Goal: Entertainment & Leisure: Consume media (video, audio)

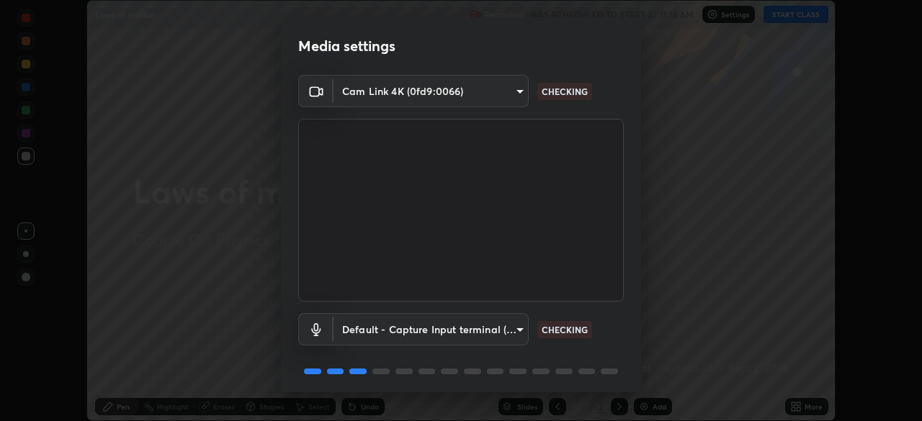
scroll to position [51, 0]
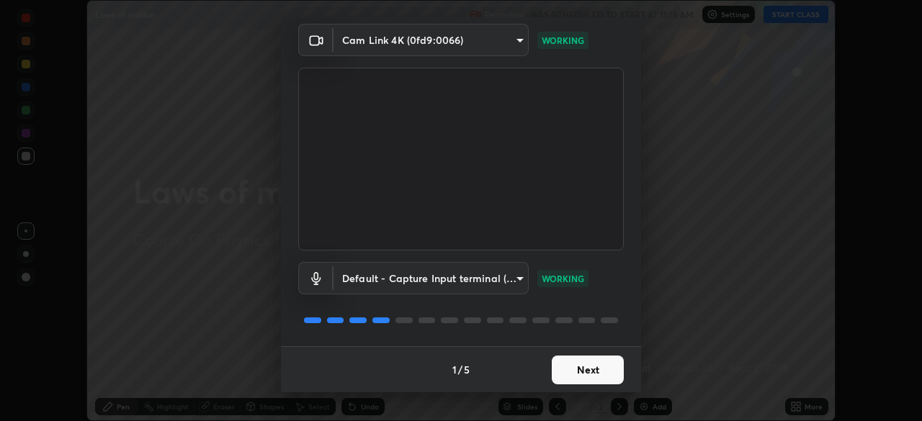
click at [576, 370] on button "Next" at bounding box center [588, 370] width 72 height 29
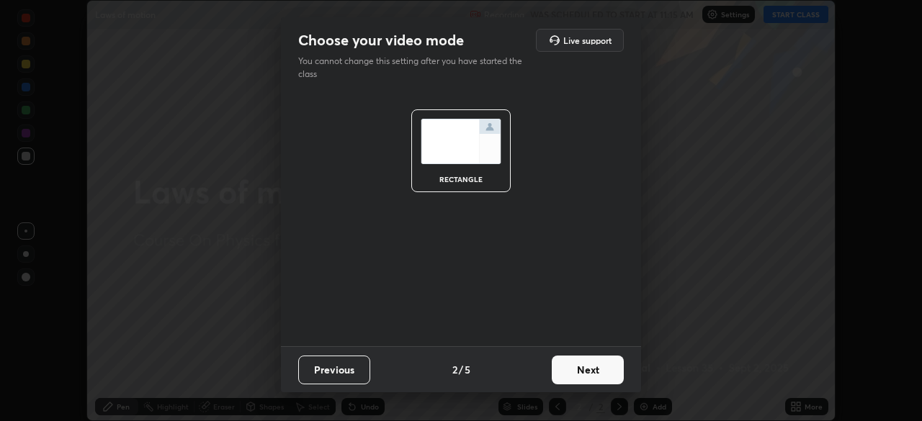
scroll to position [0, 0]
click at [577, 370] on button "Next" at bounding box center [588, 370] width 72 height 29
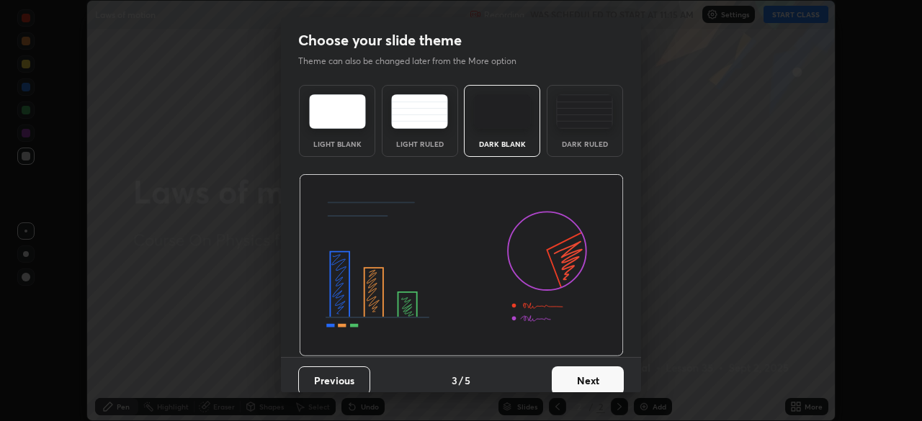
click at [578, 369] on button "Next" at bounding box center [588, 381] width 72 height 29
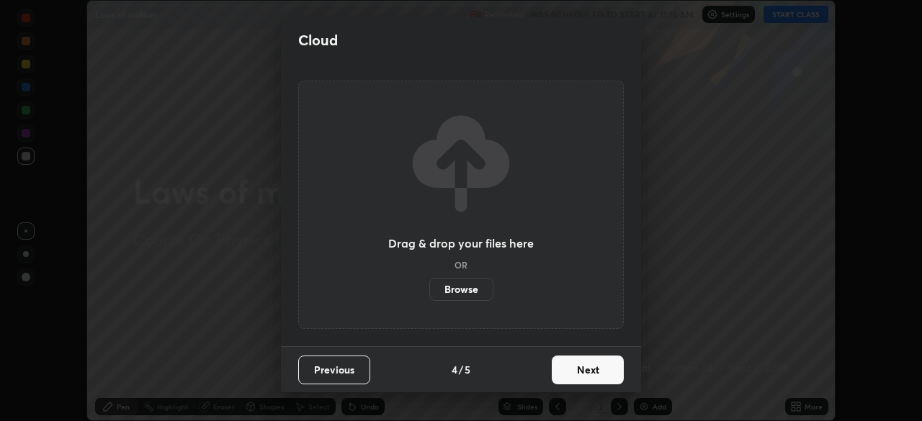
click at [578, 370] on button "Next" at bounding box center [588, 370] width 72 height 29
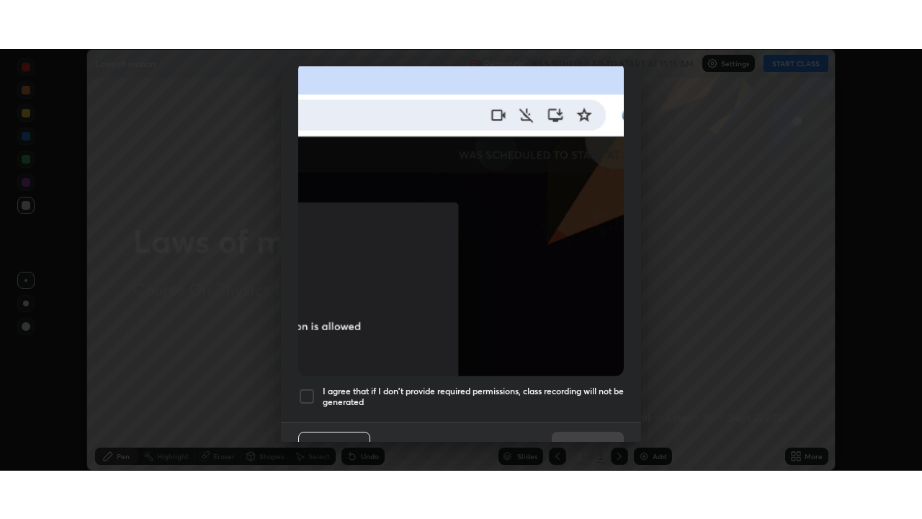
scroll to position [345, 0]
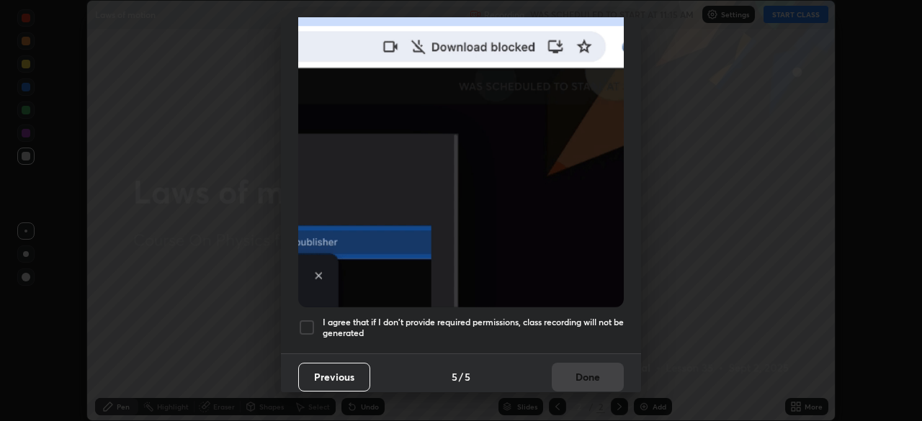
click at [310, 319] on div at bounding box center [306, 327] width 17 height 17
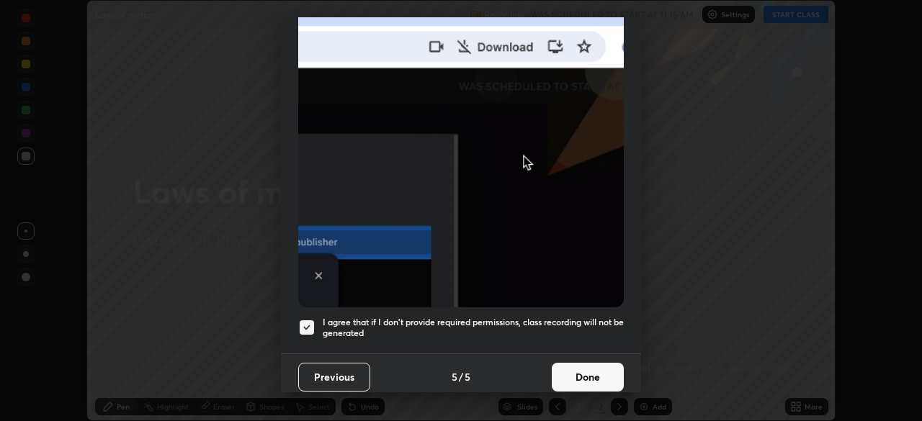
click at [569, 372] on button "Done" at bounding box center [588, 377] width 72 height 29
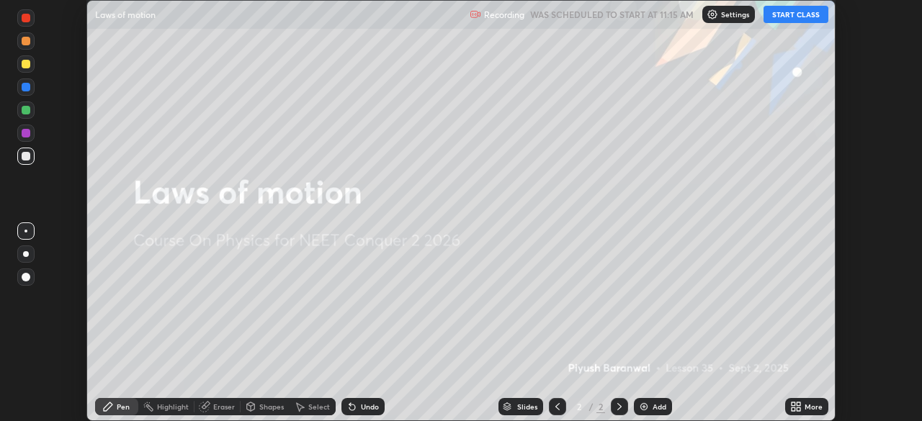
click at [783, 19] on button "START CLASS" at bounding box center [795, 14] width 65 height 17
click at [798, 404] on icon at bounding box center [799, 405] width 4 height 4
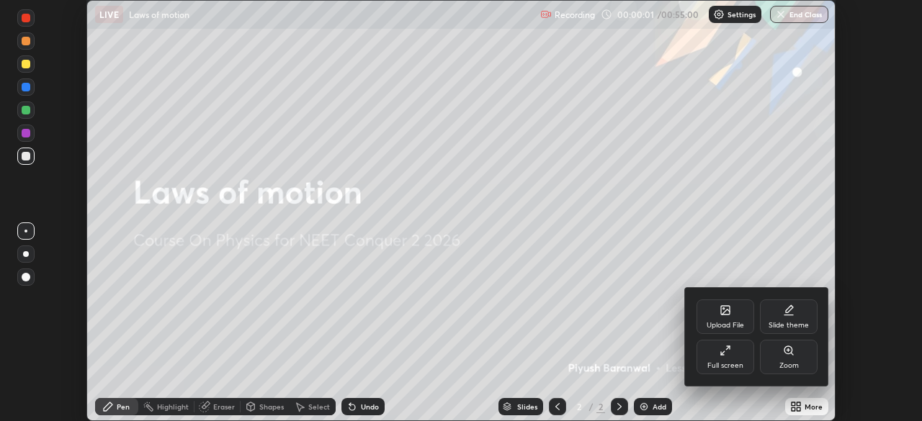
click at [735, 357] on div "Full screen" at bounding box center [726, 357] width 58 height 35
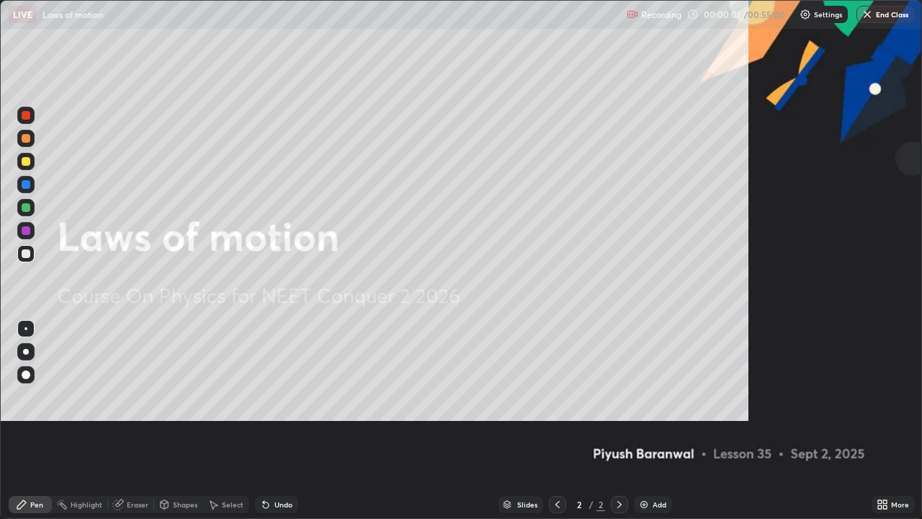
scroll to position [519, 922]
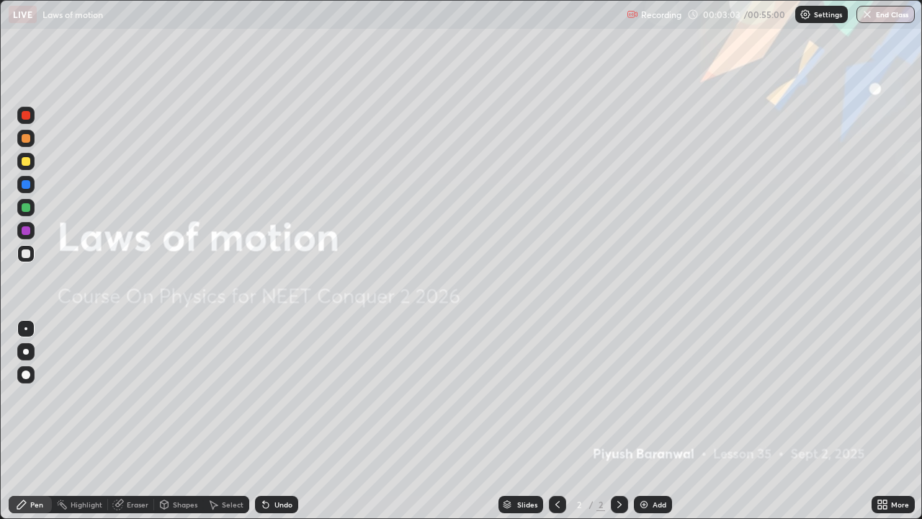
click at [231, 421] on div "Select" at bounding box center [233, 504] width 22 height 7
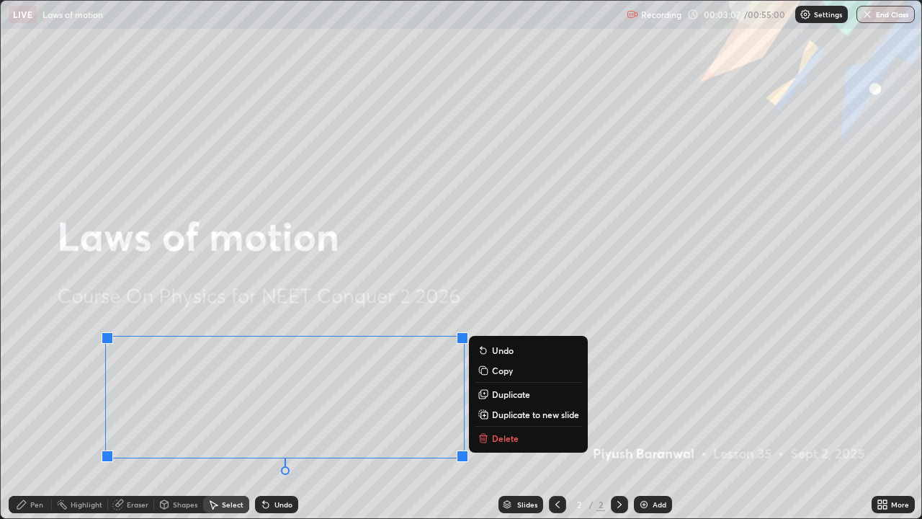
click at [507, 416] on p "Duplicate to new slide" at bounding box center [535, 414] width 87 height 12
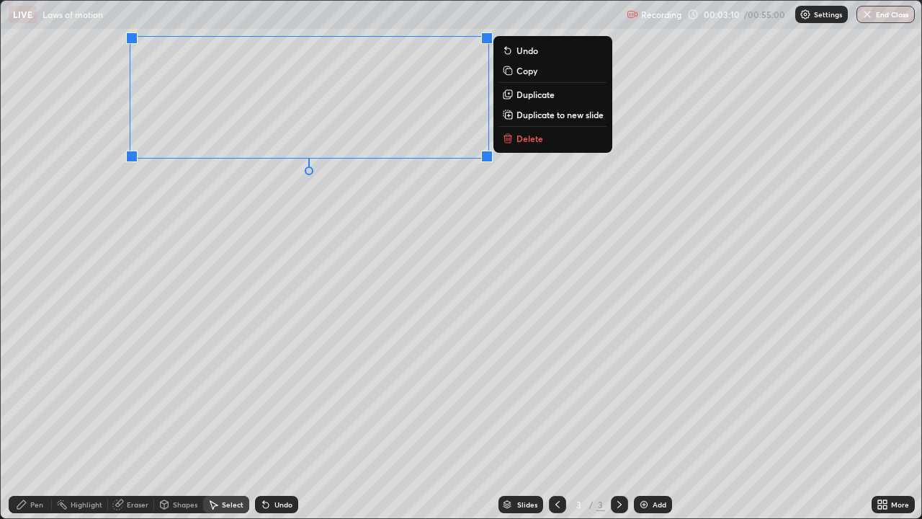
click at [240, 267] on div "0 ° Undo Copy Duplicate Duplicate to new slide Delete" at bounding box center [461, 259] width 921 height 517
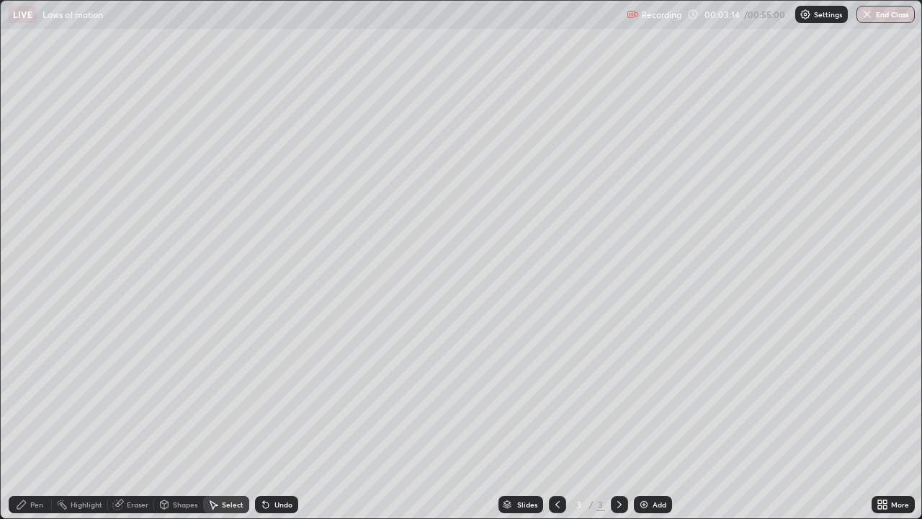
click at [26, 421] on icon at bounding box center [22, 504] width 12 height 12
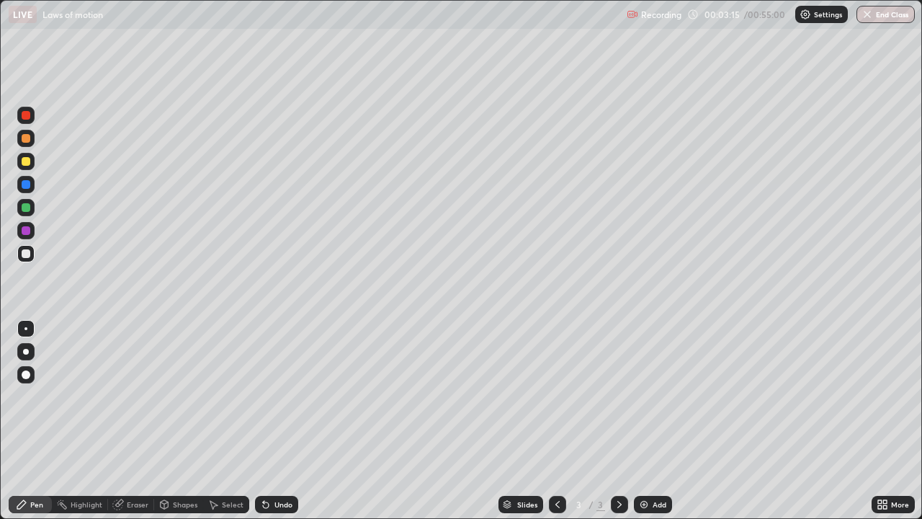
click at [25, 208] on div at bounding box center [26, 207] width 9 height 9
click at [275, 421] on div "Undo" at bounding box center [276, 504] width 43 height 17
click at [653, 421] on div "Add" at bounding box center [660, 504] width 14 height 7
click at [24, 161] on div at bounding box center [26, 161] width 9 height 9
click at [222, 421] on div "Select" at bounding box center [233, 504] width 22 height 7
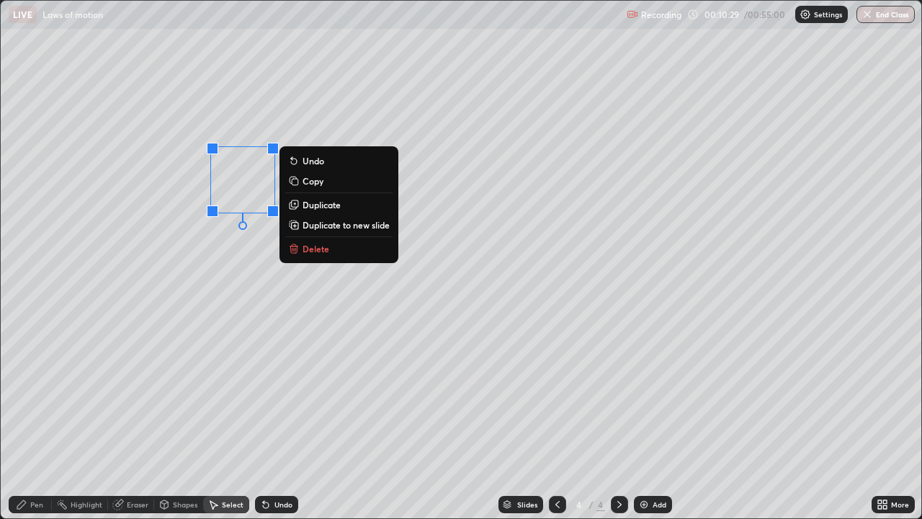
click at [260, 331] on div "0 ° Undo Copy Duplicate Duplicate to new slide Delete" at bounding box center [461, 259] width 921 height 517
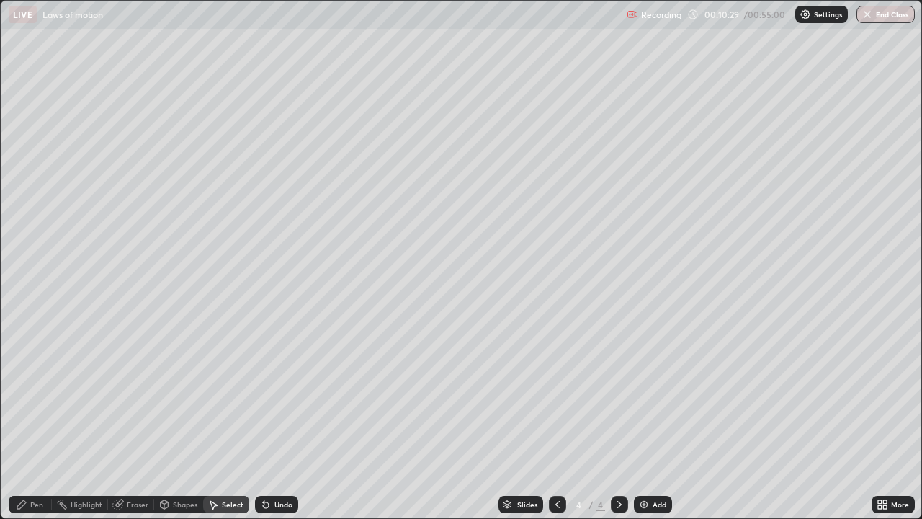
click at [38, 421] on div "Pen" at bounding box center [36, 504] width 13 height 7
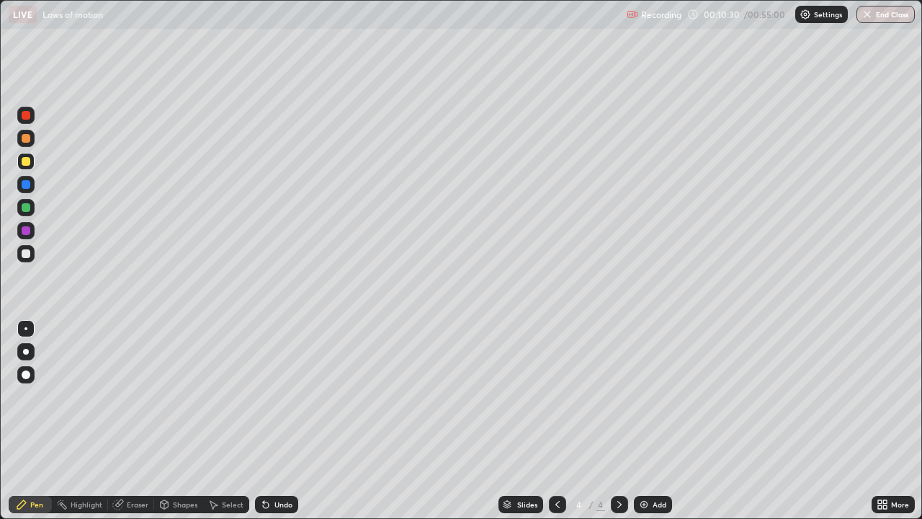
click at [27, 162] on div at bounding box center [26, 161] width 9 height 9
click at [231, 421] on div "Select" at bounding box center [226, 504] width 46 height 17
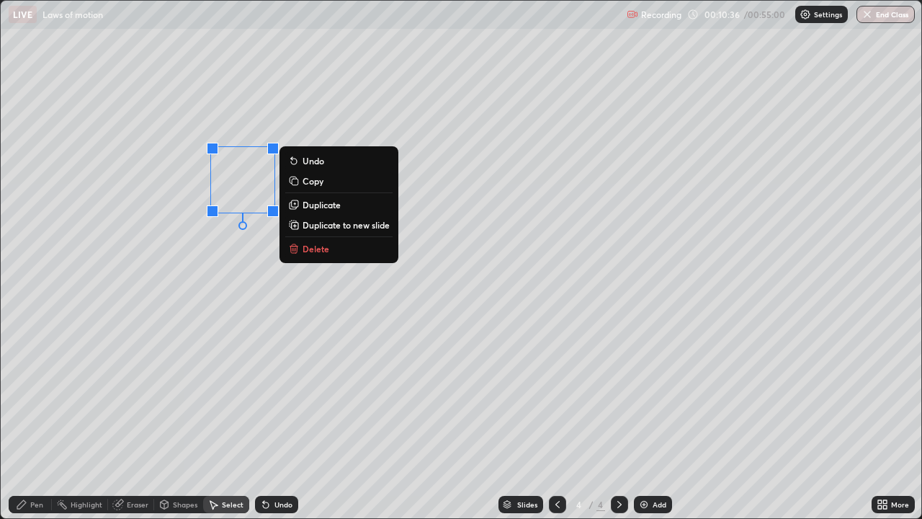
click at [318, 203] on p "Duplicate" at bounding box center [322, 205] width 38 height 12
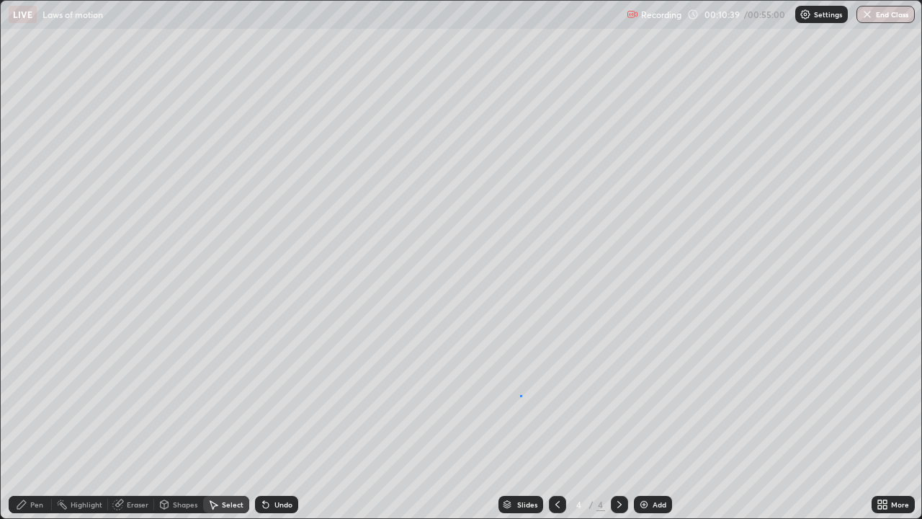
click at [520, 395] on div "0 ° Undo Copy Duplicate Duplicate to new slide Delete" at bounding box center [461, 259] width 921 height 517
click at [0, 0] on button "Duplicate to new slide" at bounding box center [0, 0] width 0 height 0
click at [552, 421] on icon at bounding box center [558, 504] width 12 height 12
click at [212, 421] on icon at bounding box center [214, 505] width 8 height 9
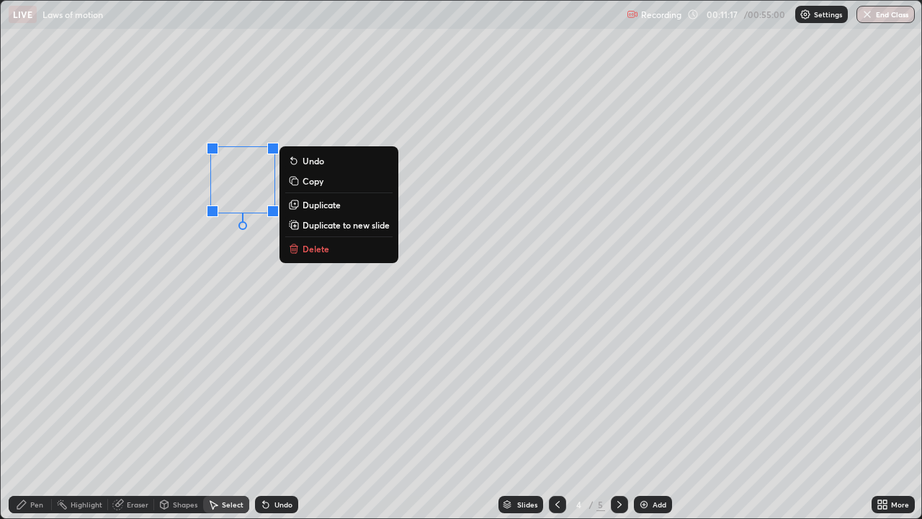
click at [318, 247] on p "Delete" at bounding box center [316, 249] width 27 height 12
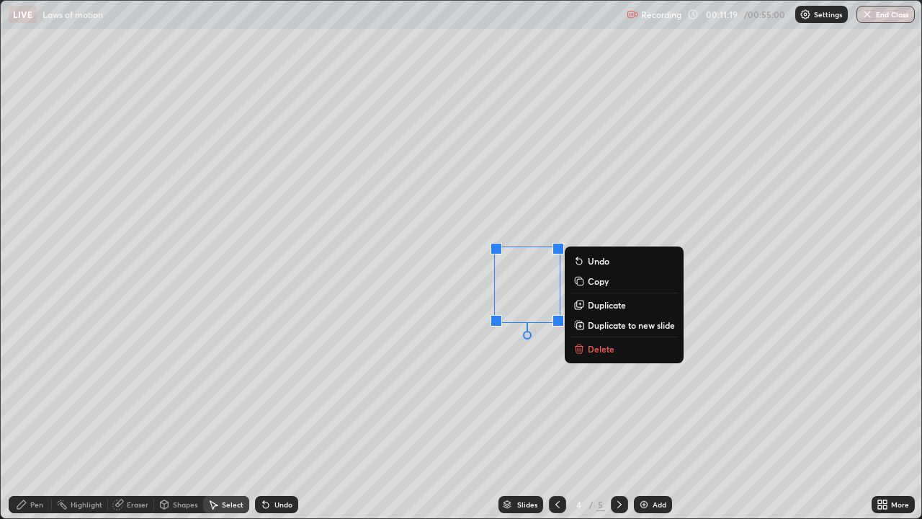
click at [588, 344] on p "Delete" at bounding box center [601, 349] width 27 height 12
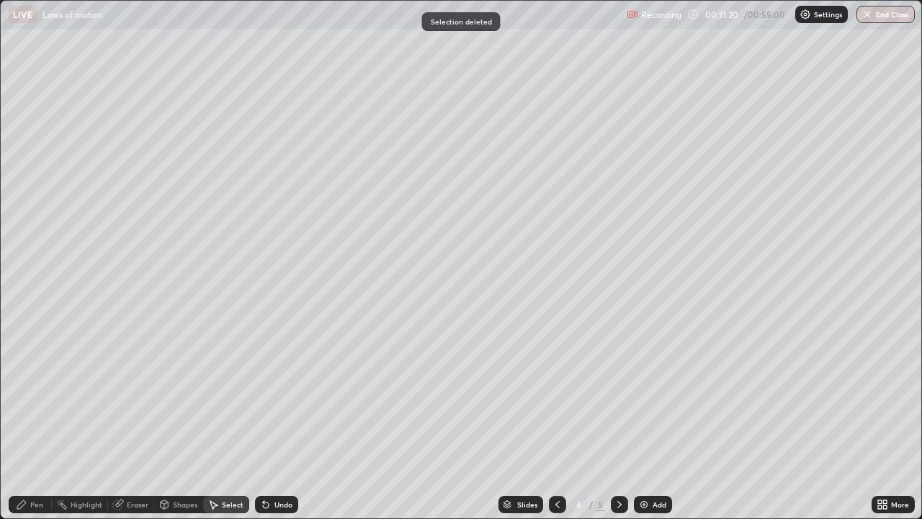
click at [32, 421] on div "Pen" at bounding box center [36, 504] width 13 height 7
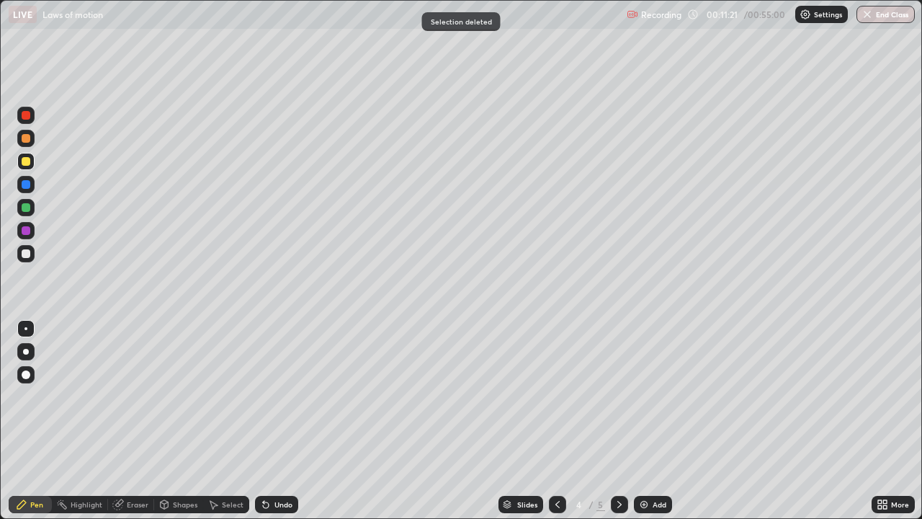
click at [28, 255] on div at bounding box center [26, 253] width 9 height 9
click at [279, 421] on div "Undo" at bounding box center [283, 504] width 18 height 7
click at [23, 210] on div at bounding box center [26, 207] width 9 height 9
click at [263, 421] on icon at bounding box center [266, 505] width 6 height 6
click at [267, 421] on icon at bounding box center [266, 504] width 12 height 12
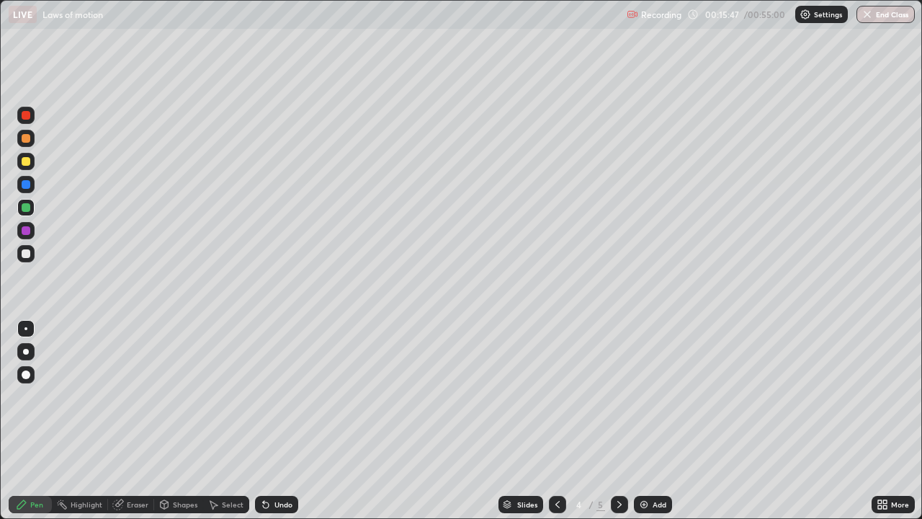
click at [772, 421] on div "Slides 4 / 5 Add" at bounding box center [584, 504] width 573 height 29
click at [279, 421] on div "Undo" at bounding box center [283, 504] width 18 height 7
click at [273, 421] on div "Undo" at bounding box center [276, 504] width 43 height 17
click at [274, 421] on div "Undo" at bounding box center [283, 504] width 18 height 7
click at [279, 421] on div "Undo" at bounding box center [283, 504] width 18 height 7
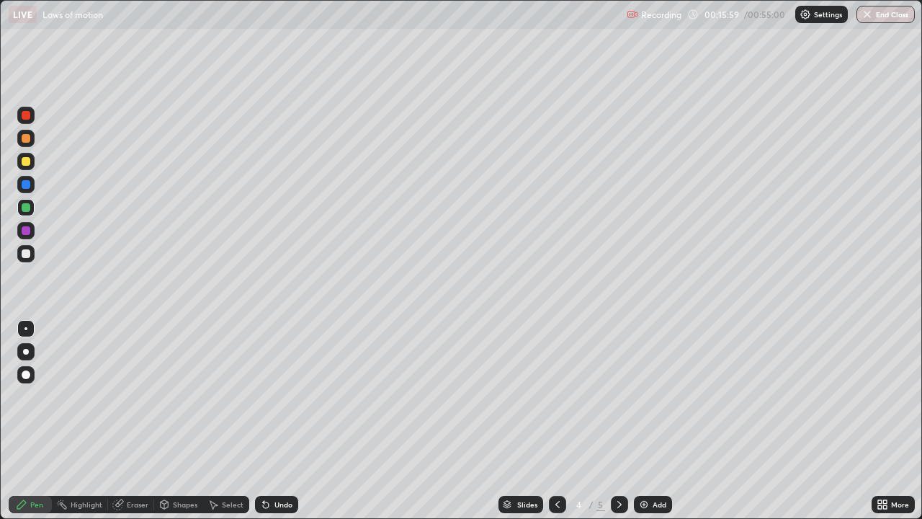
click at [271, 421] on div "Undo" at bounding box center [276, 504] width 43 height 17
click at [274, 421] on div "Undo" at bounding box center [283, 504] width 18 height 7
click at [279, 421] on div "Undo" at bounding box center [283, 504] width 18 height 7
click at [267, 421] on div "Undo" at bounding box center [276, 504] width 43 height 17
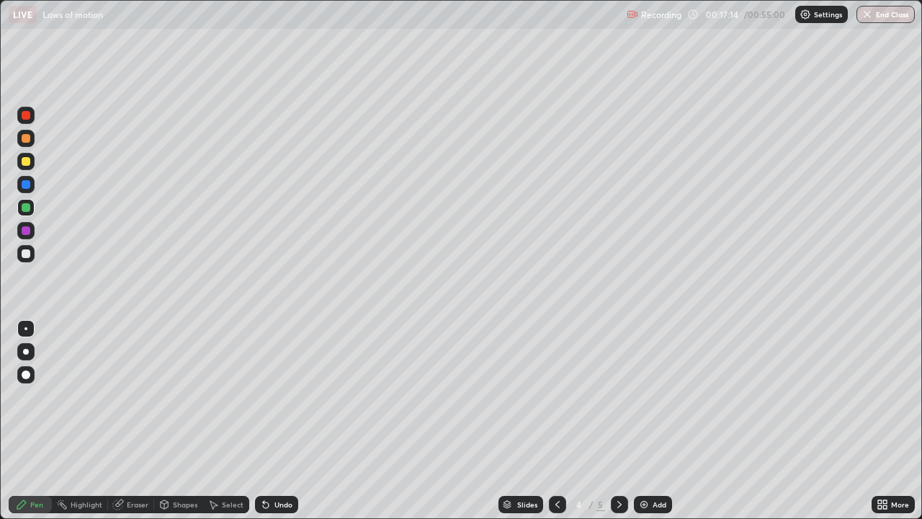
click at [267, 421] on div "Undo" at bounding box center [276, 504] width 43 height 17
click at [24, 163] on div at bounding box center [26, 161] width 9 height 9
click at [282, 421] on div "Undo" at bounding box center [276, 504] width 43 height 17
click at [284, 421] on div "Undo" at bounding box center [283, 504] width 18 height 7
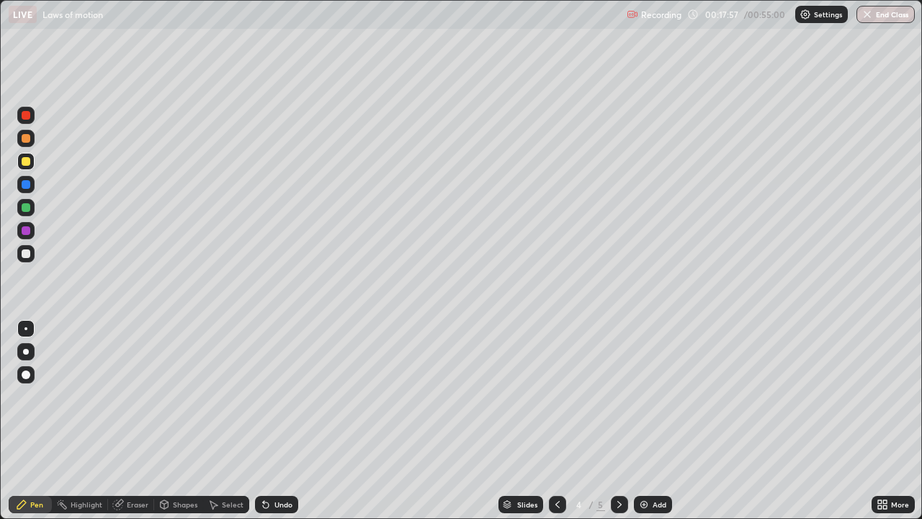
click at [282, 421] on div "Undo" at bounding box center [283, 504] width 18 height 7
click at [281, 421] on div "Undo" at bounding box center [283, 504] width 18 height 7
click at [279, 421] on div "Undo" at bounding box center [283, 504] width 18 height 7
click at [277, 421] on div "Undo" at bounding box center [283, 504] width 18 height 7
click at [279, 421] on div "Undo" at bounding box center [283, 504] width 18 height 7
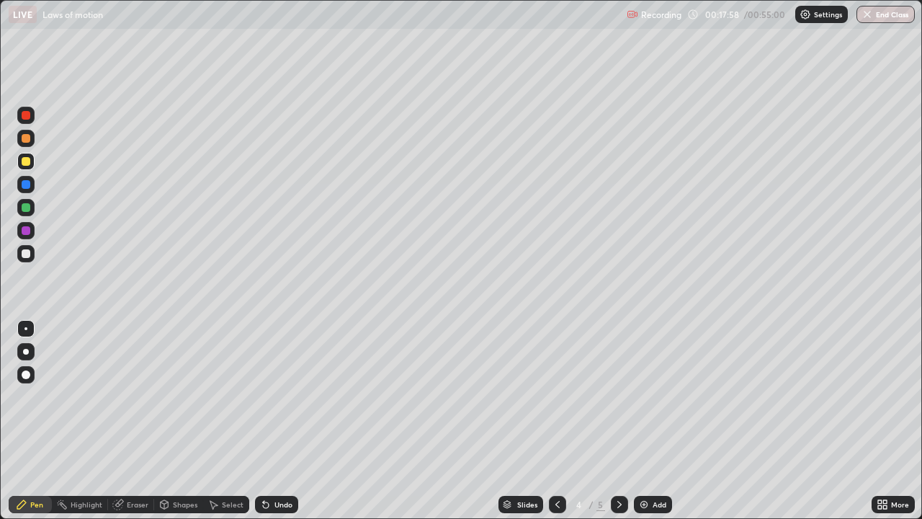
click at [279, 421] on div "Undo" at bounding box center [283, 504] width 18 height 7
click at [280, 421] on div "Undo" at bounding box center [283, 504] width 18 height 7
click at [282, 421] on div "Undo" at bounding box center [283, 504] width 18 height 7
click at [281, 421] on div "Undo" at bounding box center [283, 504] width 18 height 7
click at [26, 208] on div at bounding box center [26, 207] width 9 height 9
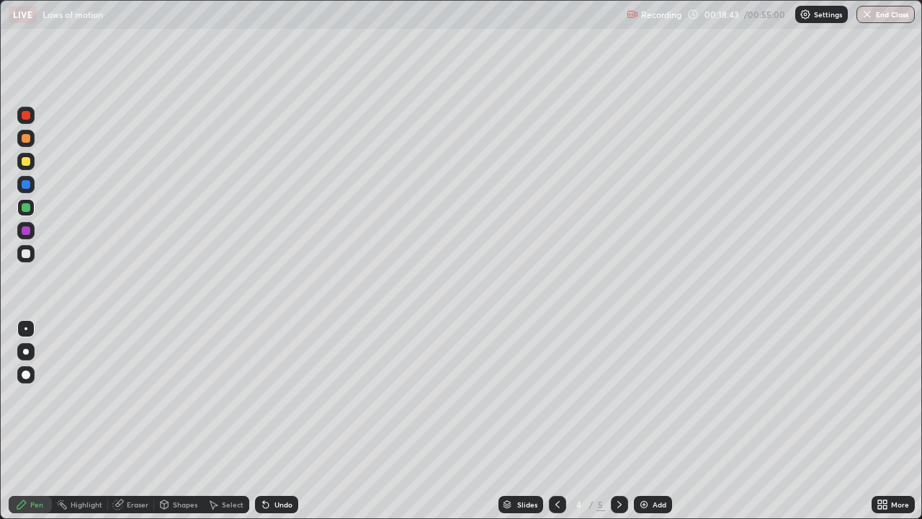
click at [27, 164] on div at bounding box center [26, 161] width 9 height 9
click at [28, 257] on div at bounding box center [26, 253] width 9 height 9
click at [280, 421] on div "Undo" at bounding box center [283, 504] width 18 height 7
click at [277, 421] on div "Undo" at bounding box center [276, 504] width 43 height 17
click at [276, 421] on div "Undo" at bounding box center [283, 504] width 18 height 7
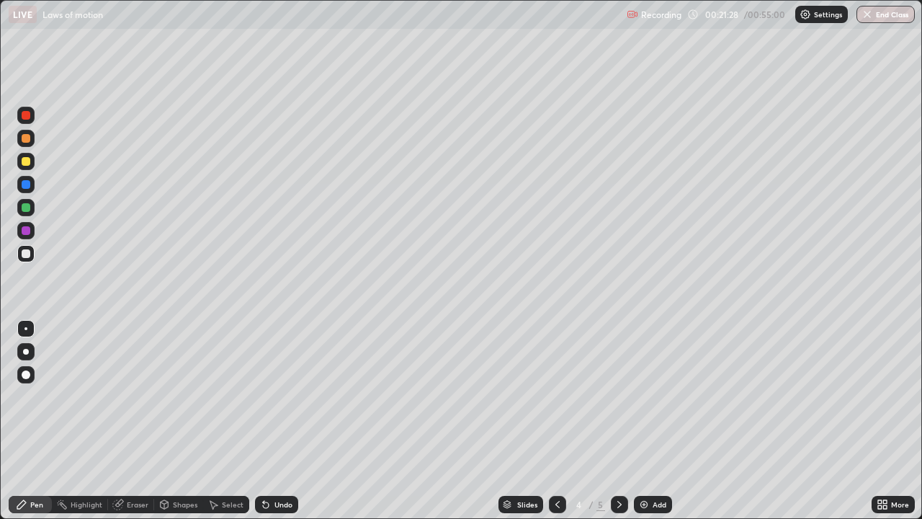
click at [270, 421] on div "Undo" at bounding box center [276, 504] width 43 height 17
click at [271, 421] on div "Undo" at bounding box center [276, 504] width 43 height 17
click at [276, 421] on div "Undo" at bounding box center [283, 504] width 18 height 7
click at [279, 421] on div "Undo" at bounding box center [283, 504] width 18 height 7
click at [264, 421] on icon at bounding box center [266, 505] width 6 height 6
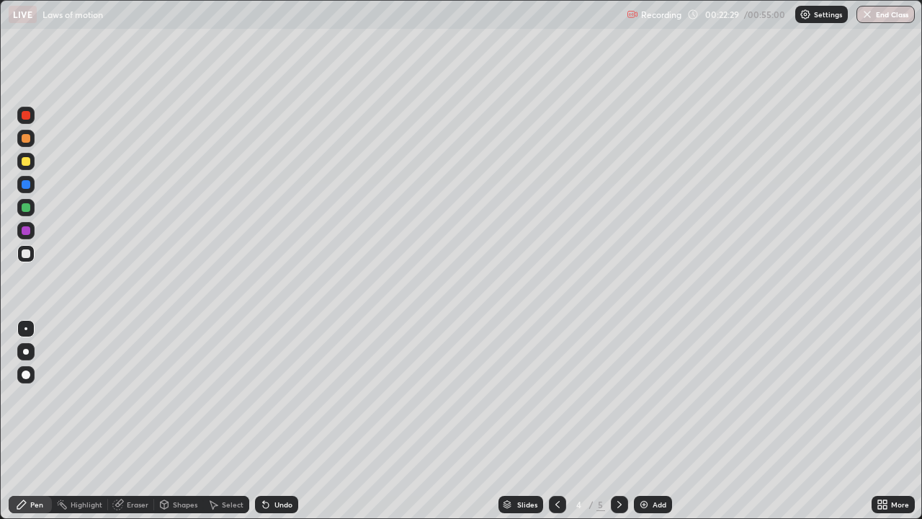
click at [272, 421] on div "Undo" at bounding box center [276, 504] width 43 height 17
click at [274, 421] on div "Undo" at bounding box center [276, 504] width 43 height 17
click at [276, 421] on div "Undo" at bounding box center [276, 504] width 43 height 17
click at [279, 421] on div "Undo" at bounding box center [276, 504] width 43 height 17
click at [274, 421] on div "Undo" at bounding box center [283, 504] width 18 height 7
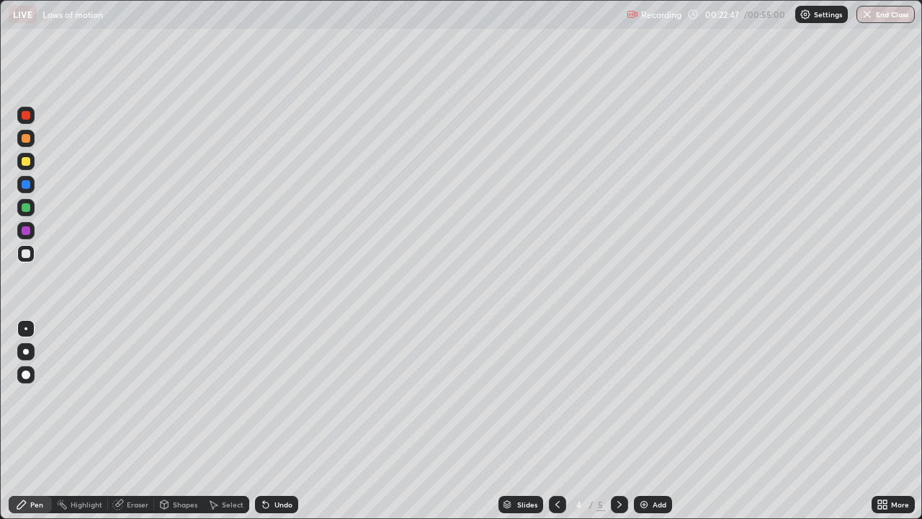
click at [274, 421] on div "Undo" at bounding box center [283, 504] width 18 height 7
click at [270, 421] on div "Undo" at bounding box center [276, 504] width 43 height 17
click at [272, 421] on div "Undo" at bounding box center [276, 504] width 43 height 17
click at [646, 421] on img at bounding box center [644, 504] width 12 height 12
click at [24, 257] on div at bounding box center [26, 253] width 9 height 9
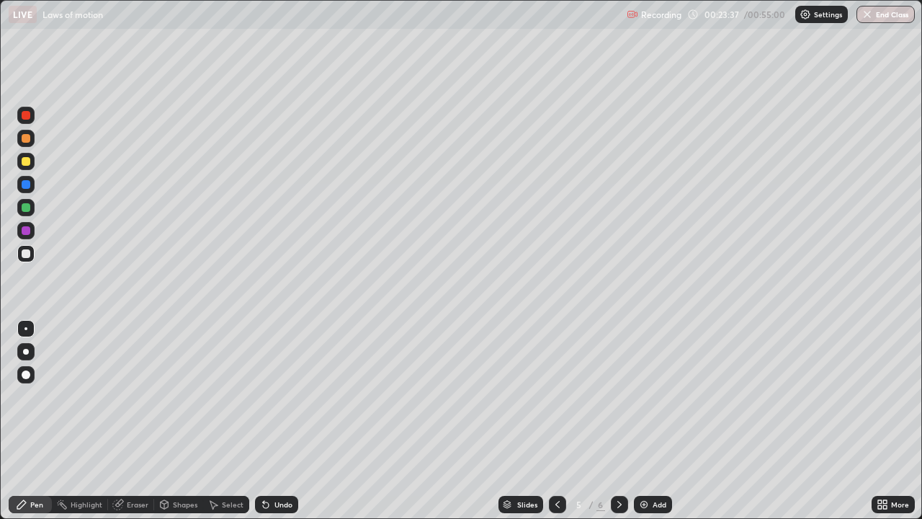
click at [25, 210] on div at bounding box center [26, 207] width 9 height 9
click at [26, 233] on div at bounding box center [26, 230] width 9 height 9
click at [23, 209] on div at bounding box center [26, 207] width 9 height 9
click at [27, 254] on div at bounding box center [26, 253] width 9 height 9
click at [556, 421] on icon at bounding box center [558, 504] width 12 height 12
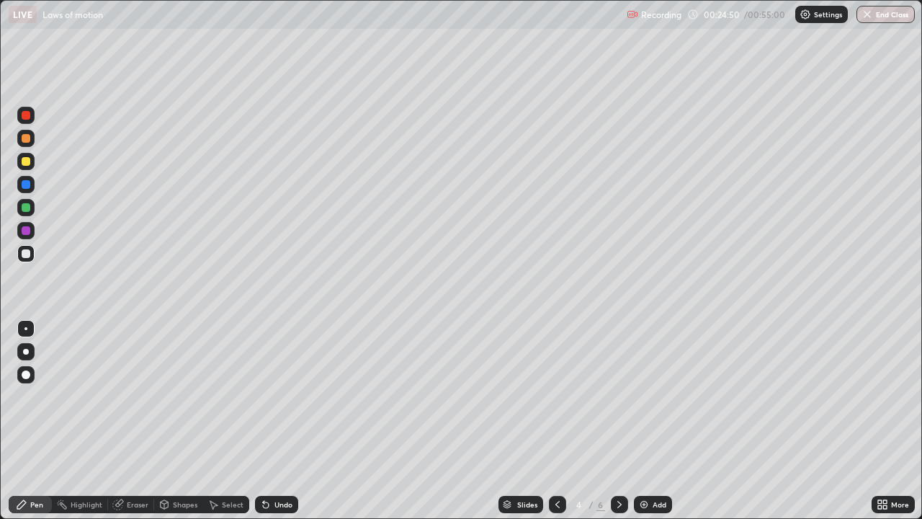
click at [617, 421] on icon at bounding box center [620, 504] width 12 height 12
click at [554, 421] on icon at bounding box center [558, 504] width 12 height 12
click at [24, 139] on div at bounding box center [26, 138] width 9 height 9
click at [616, 421] on icon at bounding box center [620, 504] width 12 height 12
click at [282, 421] on div "Undo" at bounding box center [276, 504] width 43 height 17
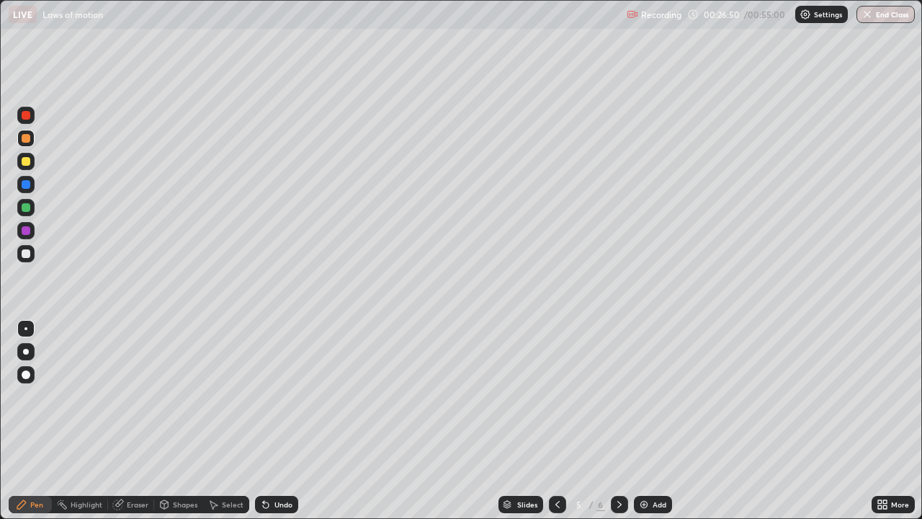
click at [228, 421] on div "Select" at bounding box center [233, 504] width 22 height 7
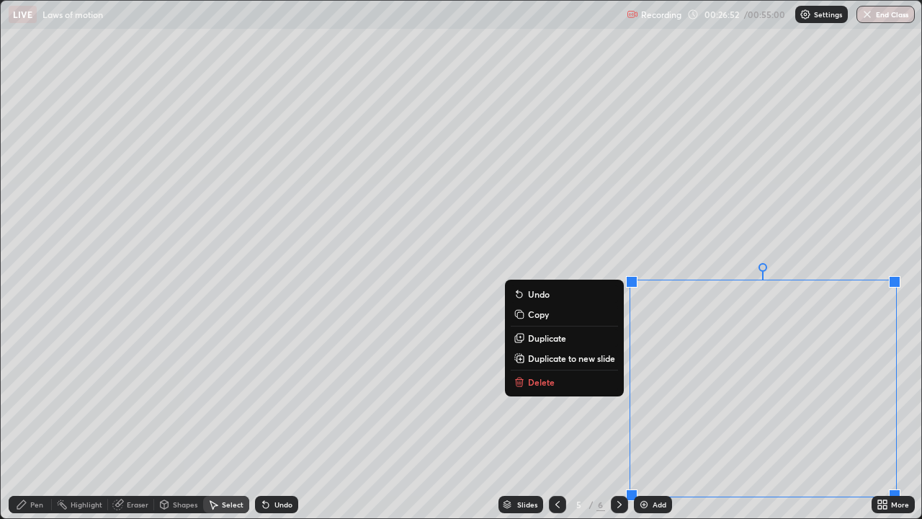
click at [593, 375] on button "Delete" at bounding box center [564, 381] width 107 height 17
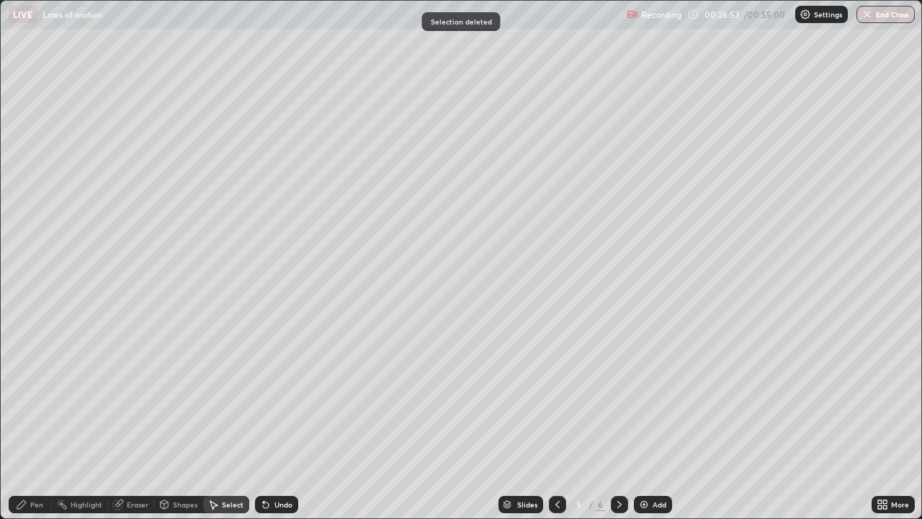
click at [32, 421] on div "Pen" at bounding box center [30, 504] width 43 height 17
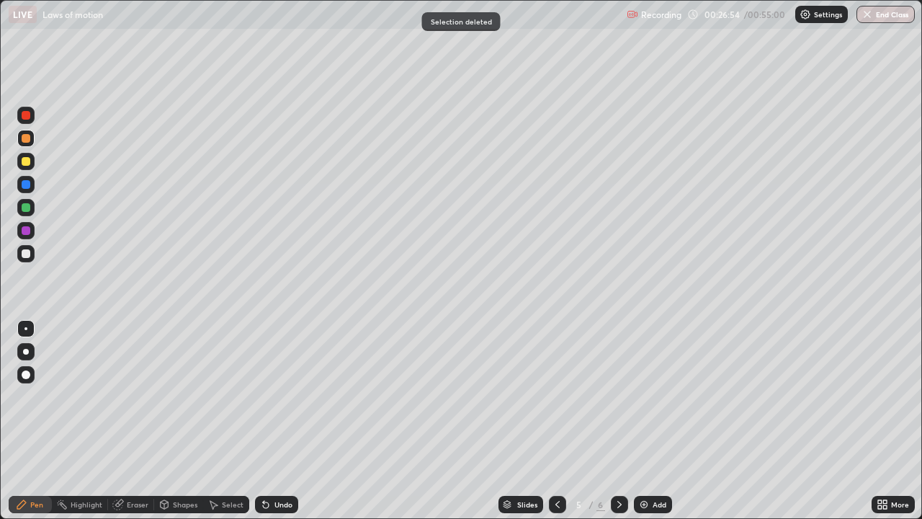
click at [26, 162] on div at bounding box center [26, 161] width 9 height 9
click at [277, 421] on div "Undo" at bounding box center [276, 504] width 43 height 17
click at [278, 421] on div "Undo" at bounding box center [283, 504] width 18 height 7
click at [282, 421] on div "Undo" at bounding box center [283, 504] width 18 height 7
click at [283, 421] on div "Undo" at bounding box center [283, 504] width 18 height 7
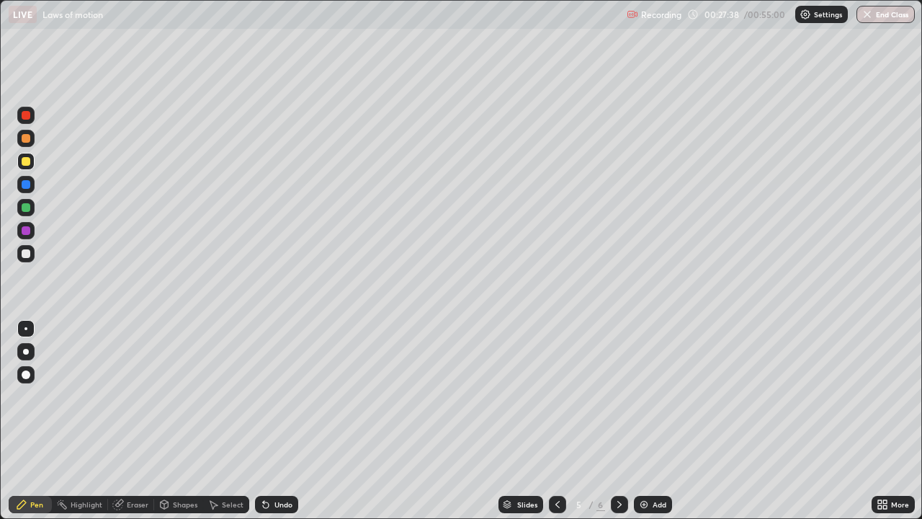
click at [24, 202] on div at bounding box center [25, 207] width 17 height 17
click at [266, 421] on icon at bounding box center [266, 505] width 6 height 6
click at [272, 421] on div "Undo" at bounding box center [276, 504] width 43 height 17
click at [274, 421] on div "Undo" at bounding box center [283, 504] width 18 height 7
click at [22, 256] on div at bounding box center [26, 253] width 9 height 9
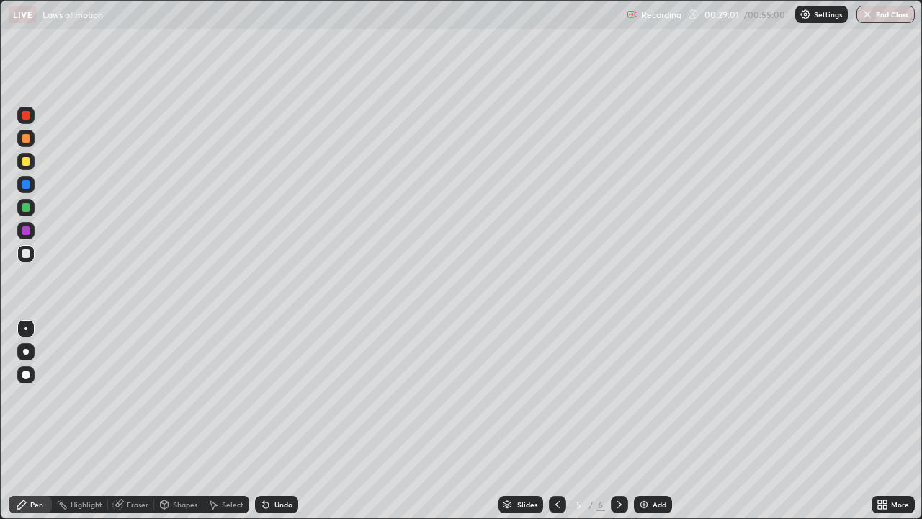
click at [272, 421] on div "Undo" at bounding box center [276, 504] width 43 height 17
click at [264, 421] on icon at bounding box center [266, 505] width 6 height 6
click at [656, 421] on div "Add" at bounding box center [660, 504] width 14 height 7
click at [233, 421] on div "Select" at bounding box center [233, 504] width 22 height 7
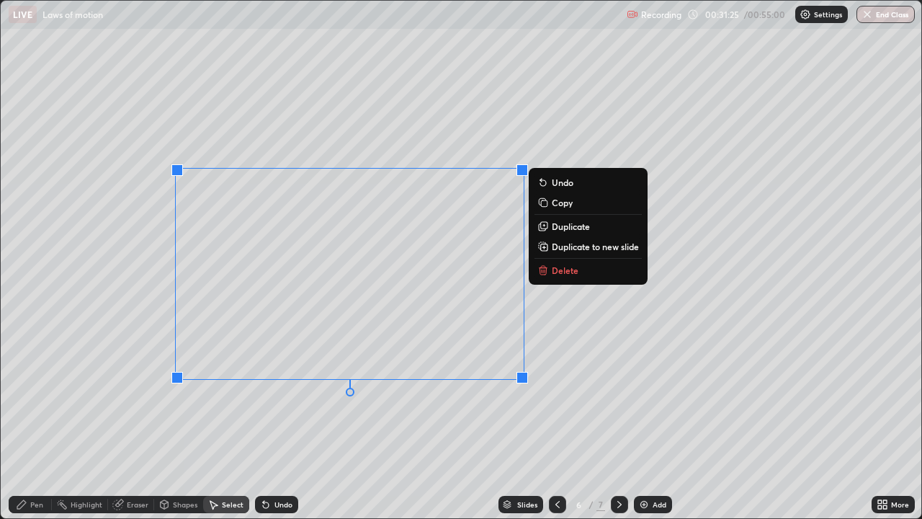
click at [395, 421] on div "0 ° Undo Copy Duplicate Duplicate to new slide Delete" at bounding box center [461, 259] width 921 height 517
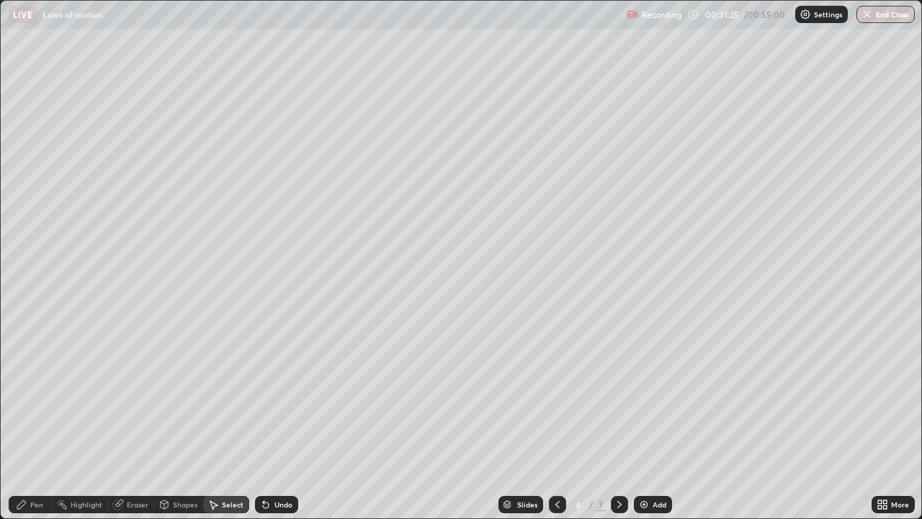
click at [36, 421] on div "Pen" at bounding box center [36, 504] width 13 height 7
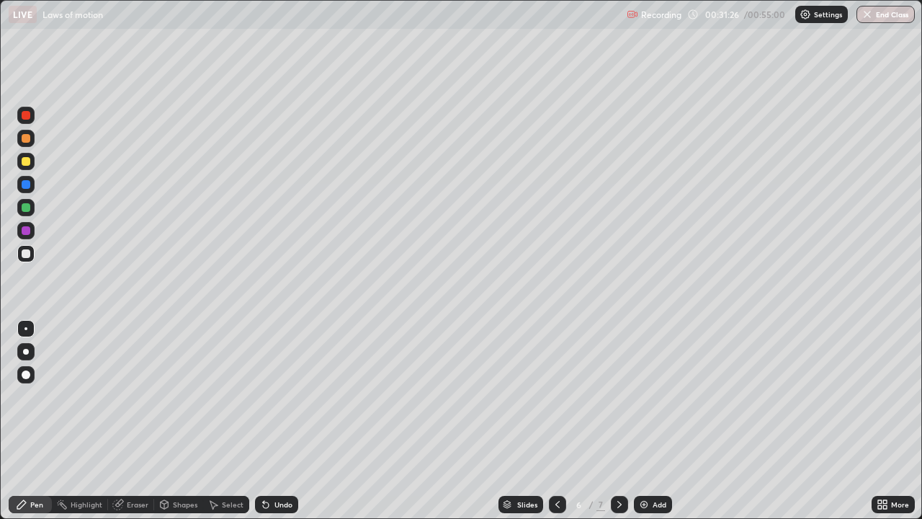
click at [27, 210] on div at bounding box center [26, 207] width 9 height 9
click at [24, 163] on div at bounding box center [26, 161] width 9 height 9
click at [225, 421] on div "Select" at bounding box center [226, 504] width 46 height 17
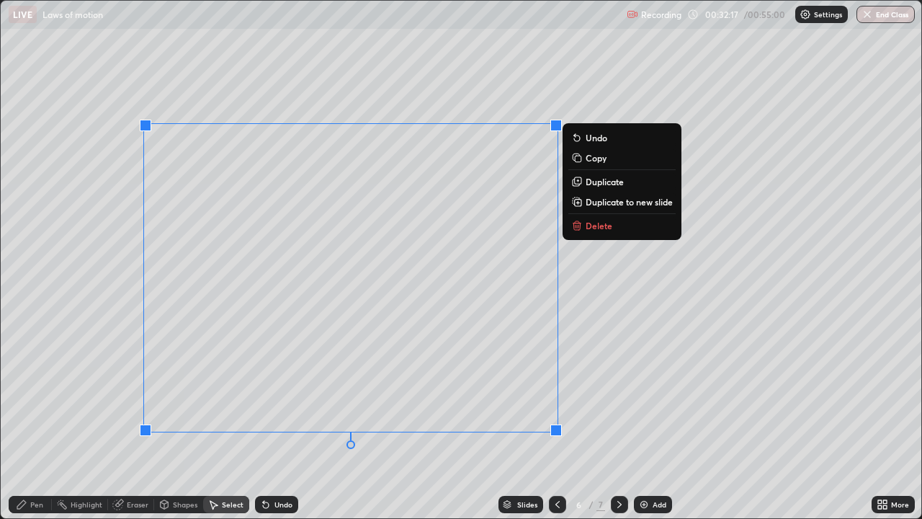
click at [623, 395] on div "0 ° Undo Copy Duplicate Duplicate to new slide Delete" at bounding box center [461, 259] width 921 height 517
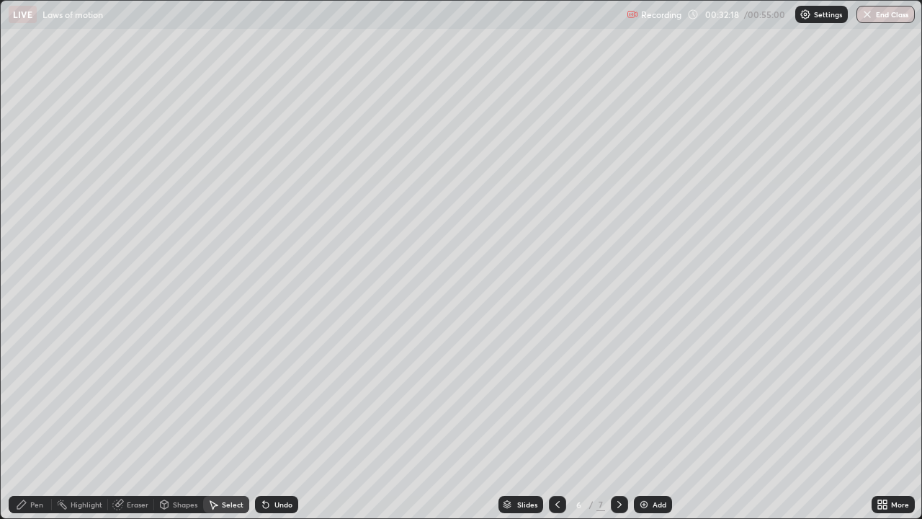
click at [27, 421] on div "Pen" at bounding box center [30, 504] width 43 height 17
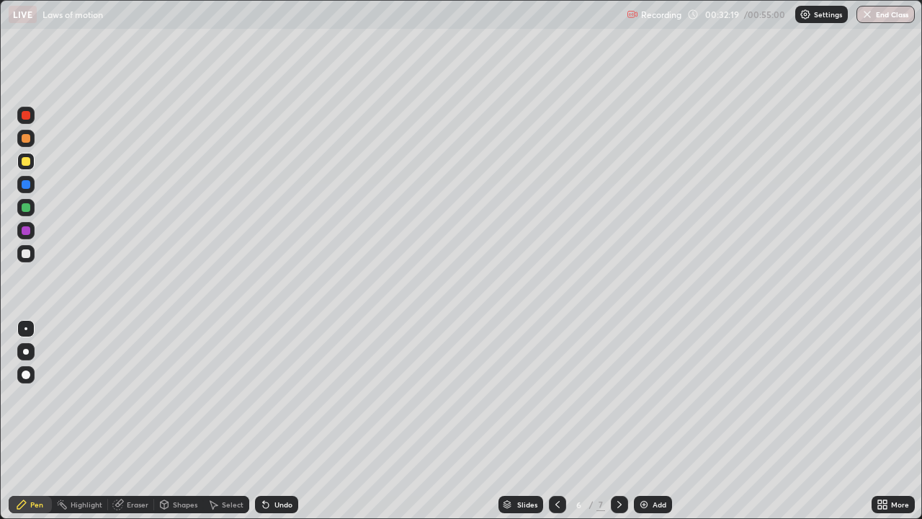
click at [25, 259] on div at bounding box center [25, 253] width 17 height 17
click at [554, 421] on icon at bounding box center [558, 504] width 12 height 12
click at [552, 421] on icon at bounding box center [558, 504] width 12 height 12
click at [618, 421] on icon at bounding box center [620, 504] width 12 height 12
click at [619, 421] on icon at bounding box center [620, 504] width 12 height 12
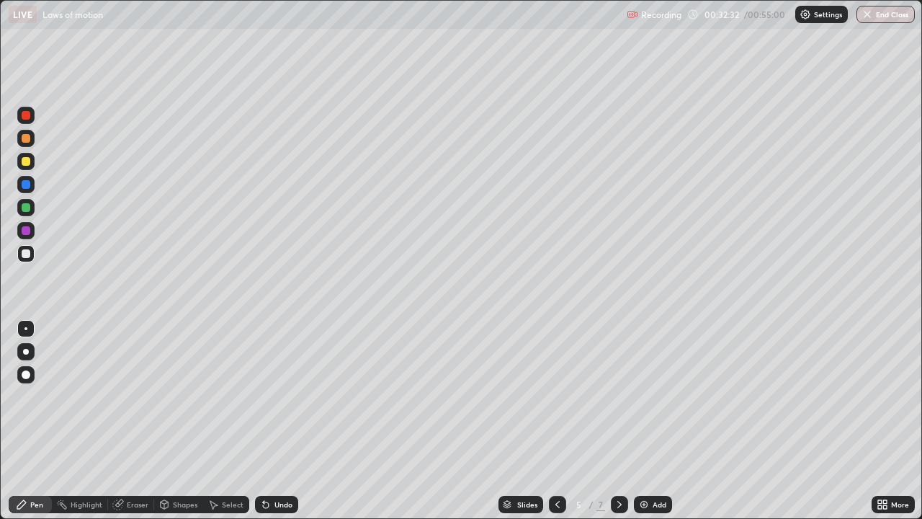
click at [619, 421] on icon at bounding box center [620, 504] width 12 height 12
click at [556, 421] on icon at bounding box center [558, 504] width 12 height 12
click at [27, 229] on div at bounding box center [26, 230] width 9 height 9
click at [269, 421] on icon at bounding box center [266, 504] width 12 height 12
click at [270, 421] on div "Undo" at bounding box center [276, 504] width 43 height 17
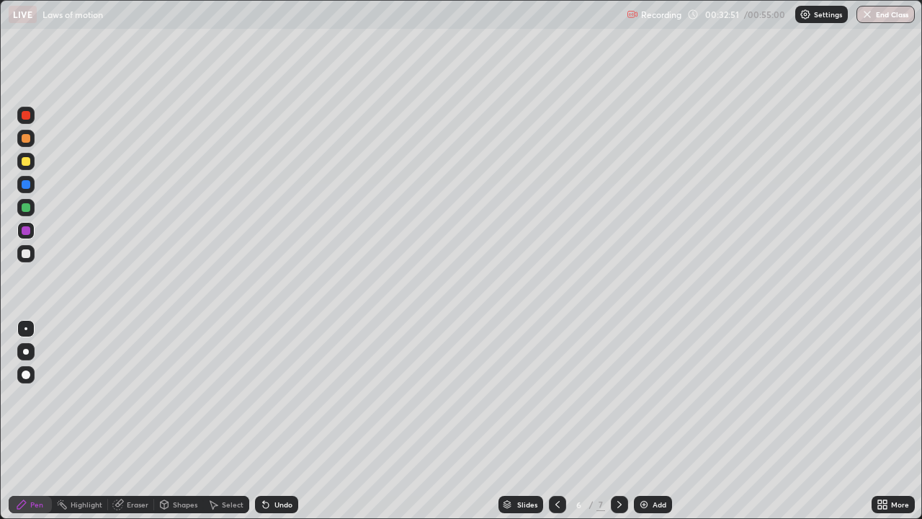
click at [274, 421] on div "Undo" at bounding box center [283, 504] width 18 height 7
click at [272, 421] on div "Undo" at bounding box center [276, 504] width 43 height 17
click at [274, 421] on div "Undo" at bounding box center [283, 504] width 18 height 7
click at [271, 421] on div "Undo" at bounding box center [276, 504] width 43 height 17
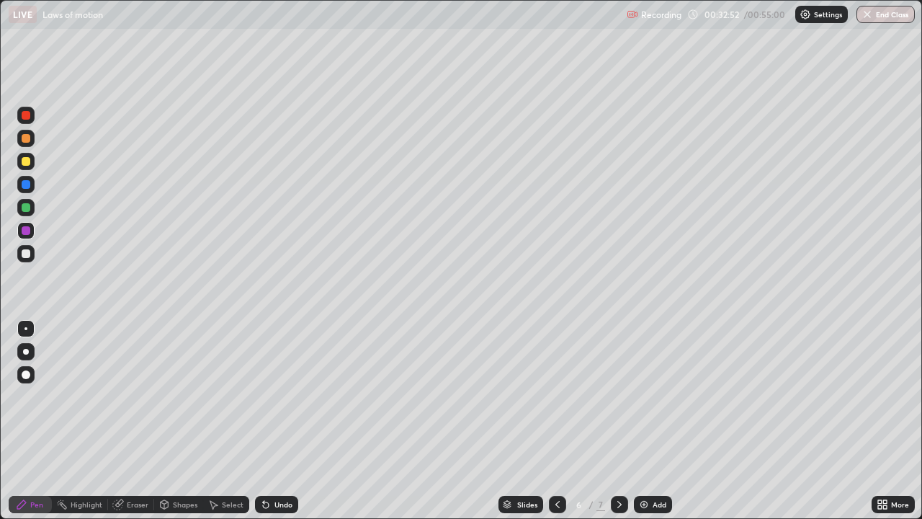
click at [272, 421] on div "Undo" at bounding box center [276, 504] width 43 height 17
click at [271, 421] on div "Undo" at bounding box center [276, 504] width 43 height 17
click at [270, 421] on div "Undo" at bounding box center [276, 504] width 43 height 17
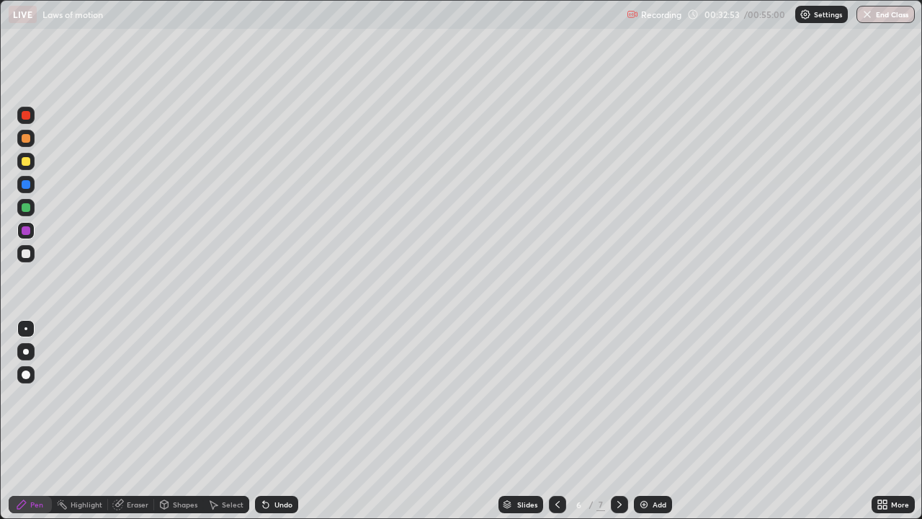
click at [271, 421] on div "Undo" at bounding box center [276, 504] width 43 height 17
click at [270, 421] on div "Undo" at bounding box center [276, 504] width 43 height 17
click at [271, 421] on div "Undo" at bounding box center [276, 504] width 43 height 17
click at [269, 421] on icon at bounding box center [266, 504] width 12 height 12
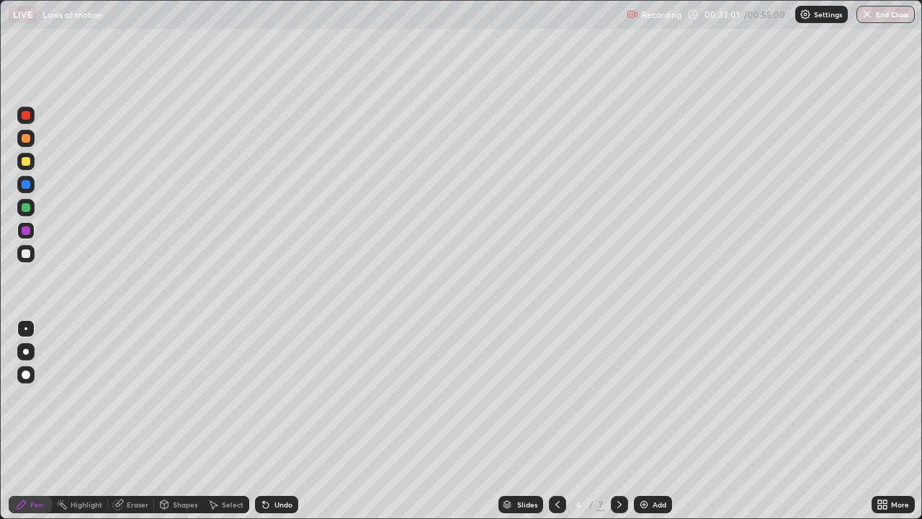
click at [269, 421] on icon at bounding box center [266, 504] width 12 height 12
click at [264, 421] on icon at bounding box center [266, 505] width 6 height 6
click at [27, 207] on div at bounding box center [26, 207] width 9 height 9
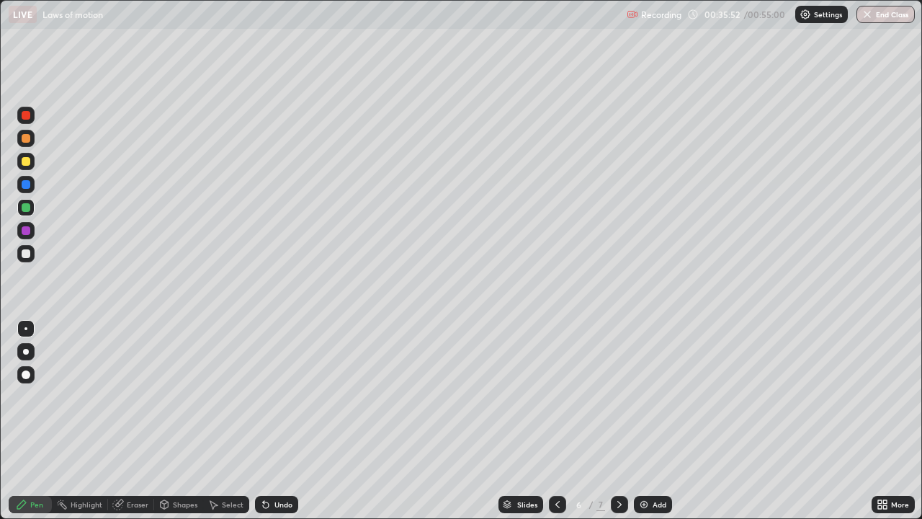
click at [27, 164] on div at bounding box center [26, 161] width 9 height 9
click at [28, 256] on div at bounding box center [26, 253] width 9 height 9
click at [263, 421] on icon at bounding box center [266, 505] width 6 height 6
click at [265, 421] on icon at bounding box center [266, 504] width 12 height 12
click at [267, 421] on icon at bounding box center [266, 504] width 12 height 12
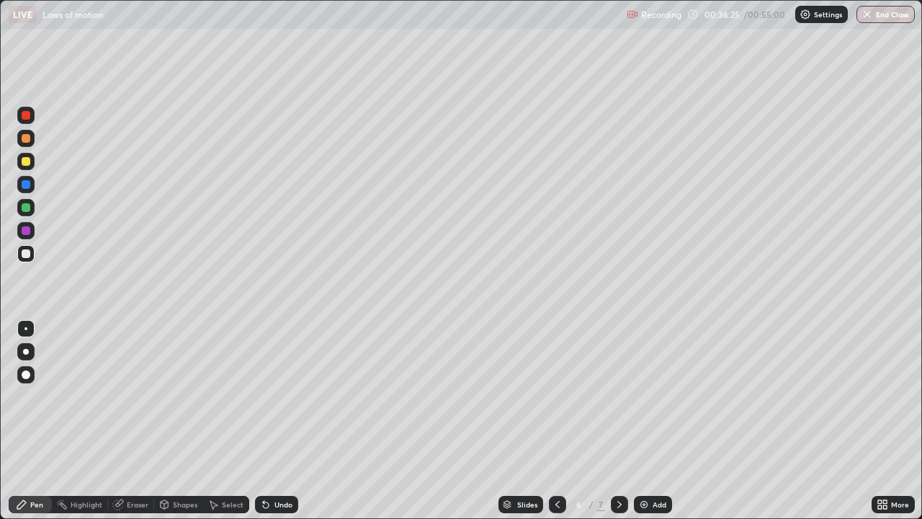
click at [264, 421] on icon at bounding box center [266, 505] width 6 height 6
click at [268, 421] on icon at bounding box center [266, 504] width 12 height 12
click at [267, 421] on icon at bounding box center [266, 504] width 12 height 12
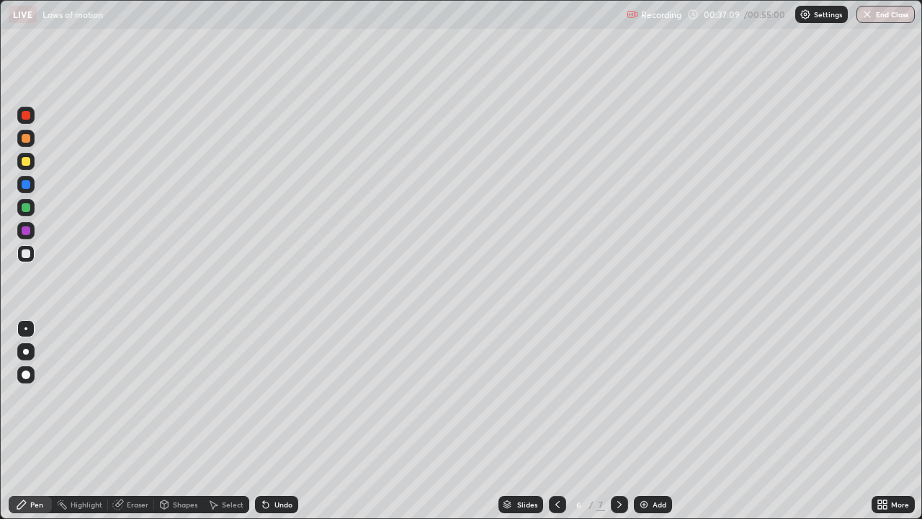
click at [27, 161] on div at bounding box center [26, 161] width 9 height 9
click at [28, 254] on div at bounding box center [26, 253] width 9 height 9
click at [287, 421] on div "Undo" at bounding box center [283, 504] width 18 height 7
click at [275, 421] on div "Undo" at bounding box center [283, 504] width 18 height 7
click at [24, 164] on div at bounding box center [26, 161] width 9 height 9
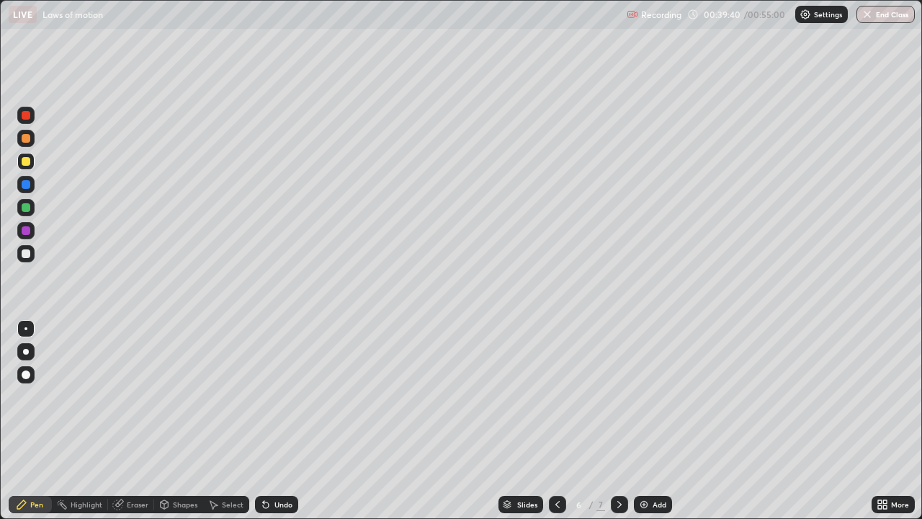
click at [24, 253] on div at bounding box center [26, 253] width 9 height 9
click at [29, 205] on div at bounding box center [26, 207] width 9 height 9
click at [225, 421] on div "Select" at bounding box center [233, 504] width 22 height 7
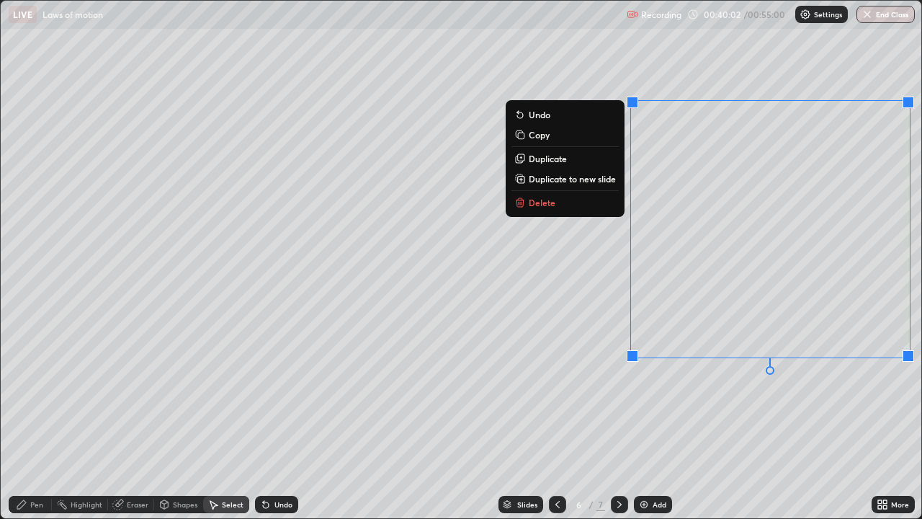
click at [585, 182] on p "Duplicate to new slide" at bounding box center [572, 179] width 87 height 12
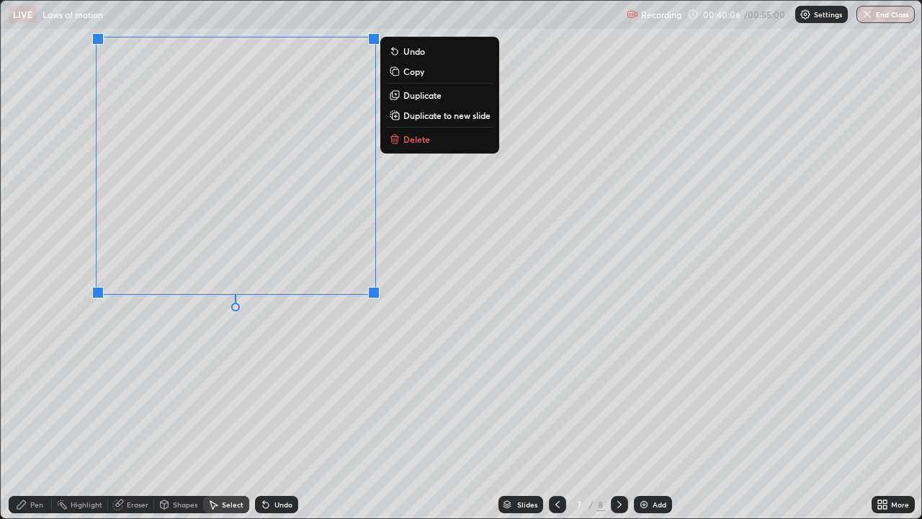
click at [38, 421] on div "Pen" at bounding box center [30, 504] width 43 height 17
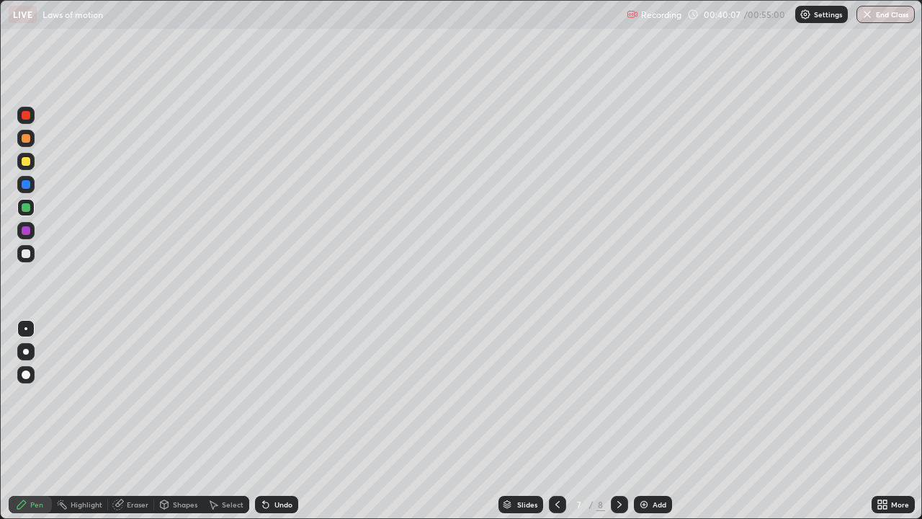
click at [22, 158] on div at bounding box center [26, 161] width 9 height 9
click at [272, 421] on div "Undo" at bounding box center [276, 504] width 43 height 17
click at [25, 138] on div at bounding box center [26, 138] width 9 height 9
click at [28, 254] on div at bounding box center [26, 253] width 9 height 9
click at [269, 421] on div "Undo" at bounding box center [276, 504] width 43 height 17
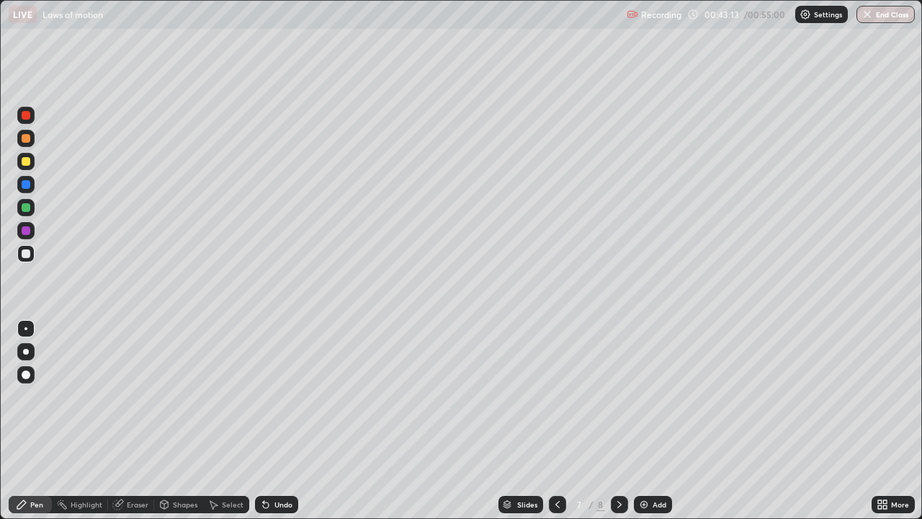
click at [279, 421] on div "Undo" at bounding box center [276, 504] width 43 height 17
click at [278, 421] on div "Undo" at bounding box center [276, 504] width 43 height 17
click at [279, 421] on div "Undo" at bounding box center [276, 504] width 43 height 17
click at [287, 421] on div "Undo" at bounding box center [283, 504] width 18 height 7
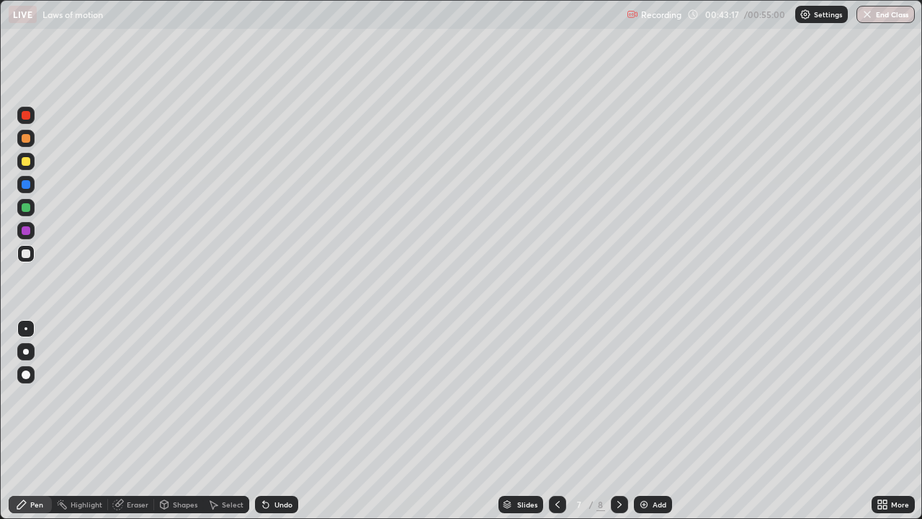
click at [274, 421] on div "Undo" at bounding box center [283, 504] width 18 height 7
click at [274, 421] on div "Undo" at bounding box center [276, 504] width 43 height 17
click at [271, 421] on div "Undo" at bounding box center [276, 504] width 43 height 17
click at [275, 421] on div "Undo" at bounding box center [276, 504] width 43 height 17
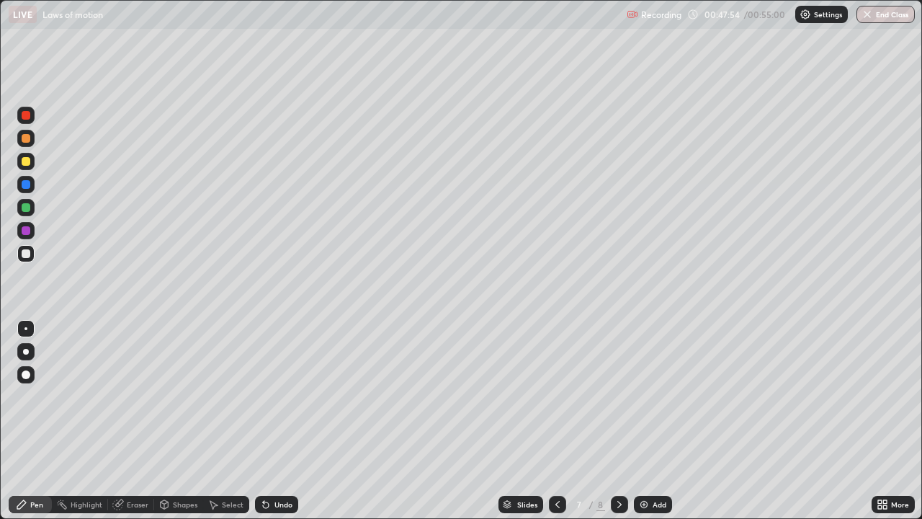
click at [285, 421] on div "Undo" at bounding box center [283, 504] width 18 height 7
click at [871, 17] on img "button" at bounding box center [868, 15] width 12 height 12
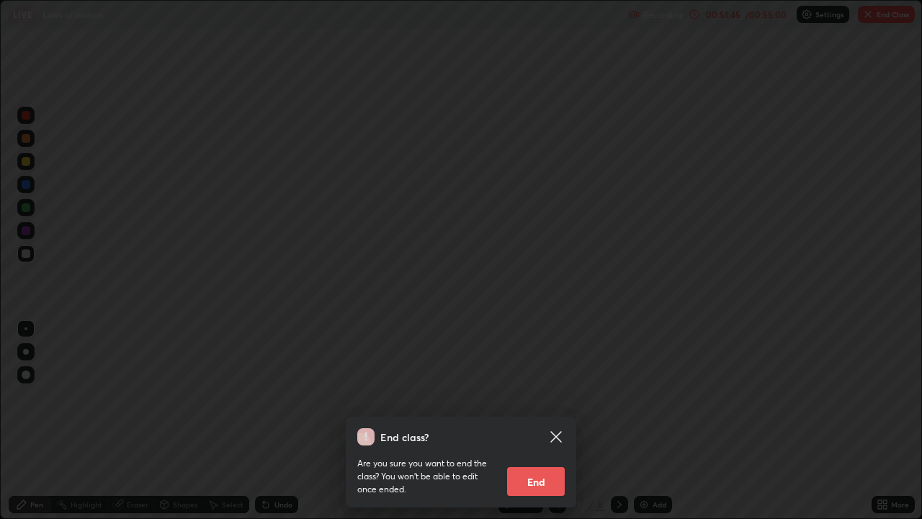
click at [548, 421] on button "End" at bounding box center [536, 481] width 58 height 29
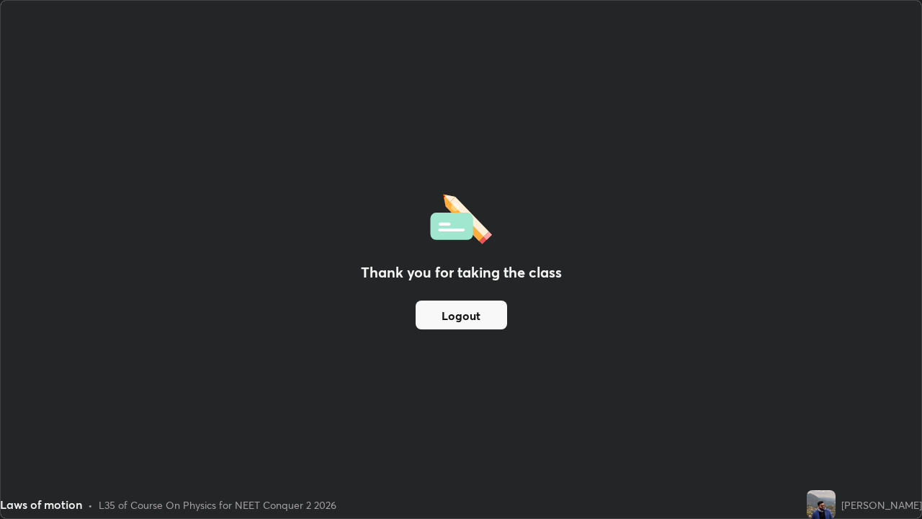
click at [399, 382] on div "Thank you for taking the class Logout" at bounding box center [461, 259] width 921 height 517
click at [455, 313] on button "Logout" at bounding box center [461, 314] width 91 height 29
click at [454, 313] on button "Logout" at bounding box center [461, 314] width 91 height 29
click at [460, 310] on button "Logout" at bounding box center [461, 314] width 91 height 29
click at [464, 310] on button "Logout" at bounding box center [461, 314] width 91 height 29
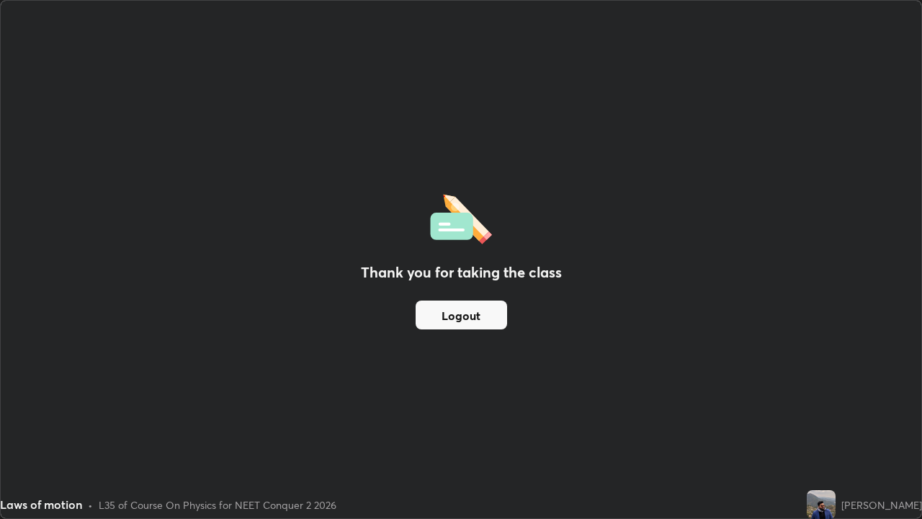
click at [464, 323] on button "Logout" at bounding box center [461, 314] width 91 height 29
click at [462, 324] on button "Logout" at bounding box center [461, 314] width 91 height 29
click at [481, 313] on button "Logout" at bounding box center [461, 314] width 91 height 29
click at [483, 311] on button "Logout" at bounding box center [461, 314] width 91 height 29
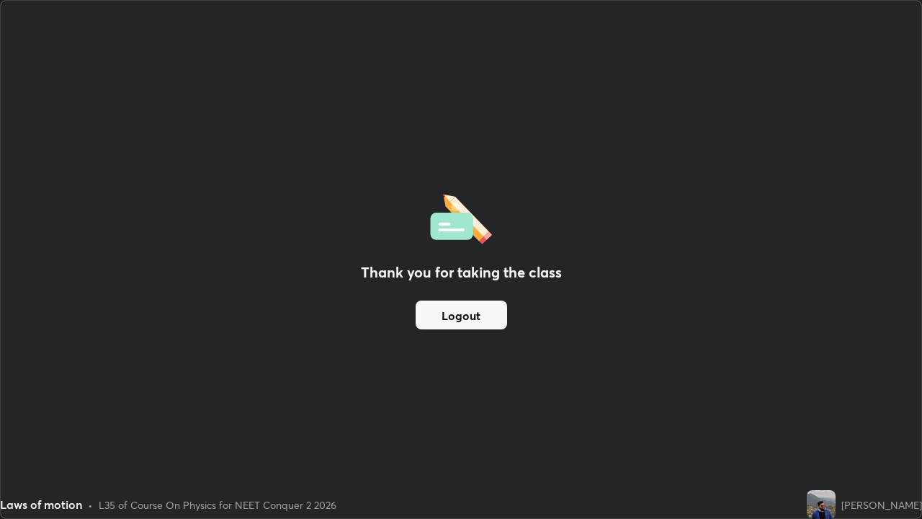
click at [484, 313] on button "Logout" at bounding box center [461, 314] width 91 height 29
click at [834, 421] on img at bounding box center [821, 504] width 29 height 29
click at [489, 322] on button "Logout" at bounding box center [461, 314] width 91 height 29
click at [476, 318] on button "Logout" at bounding box center [461, 314] width 91 height 29
click at [473, 315] on button "Logout" at bounding box center [461, 314] width 91 height 29
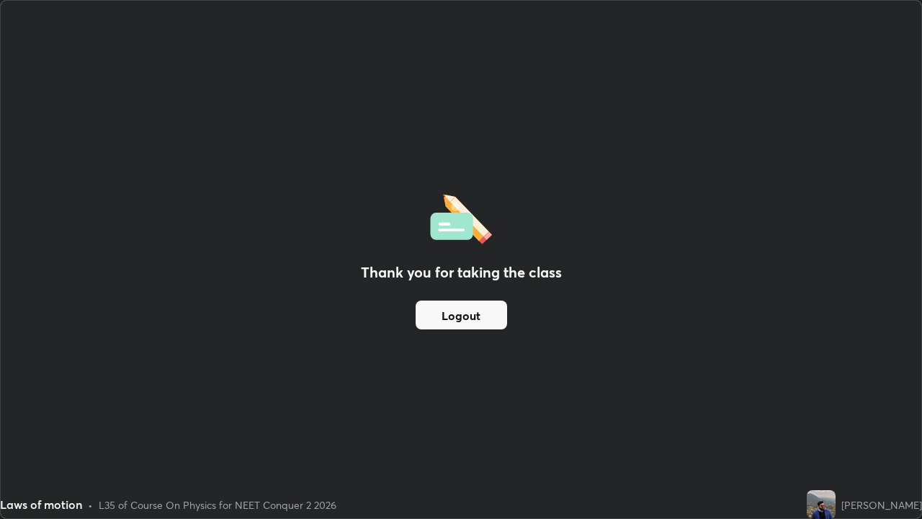
click at [477, 309] on button "Logout" at bounding box center [461, 314] width 91 height 29
click at [496, 318] on button "Logout" at bounding box center [461, 314] width 91 height 29
click at [474, 319] on button "Logout" at bounding box center [461, 314] width 91 height 29
click at [466, 315] on button "Logout" at bounding box center [461, 314] width 91 height 29
click at [906, 412] on div "Thank you for taking the class Logout" at bounding box center [461, 259] width 921 height 517
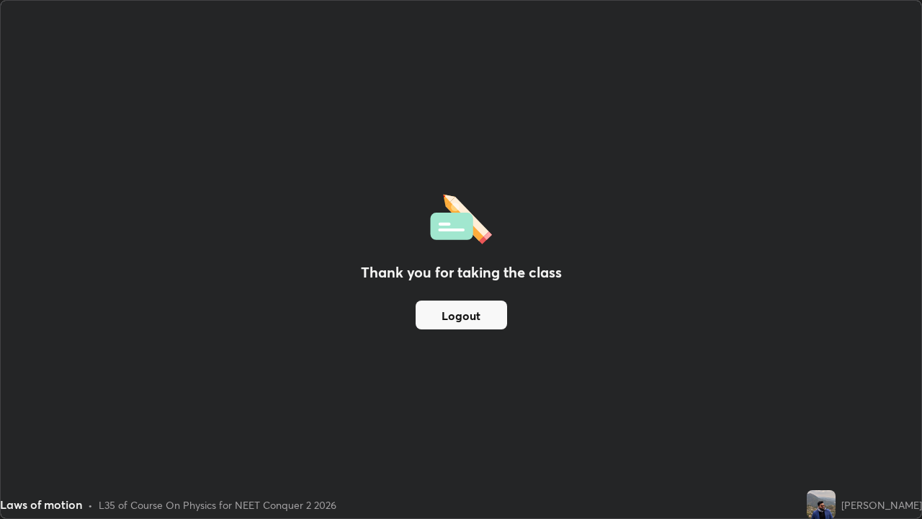
click at [872, 316] on div "Thank you for taking the class Logout" at bounding box center [461, 259] width 921 height 517
